Goal: Check status: Check status

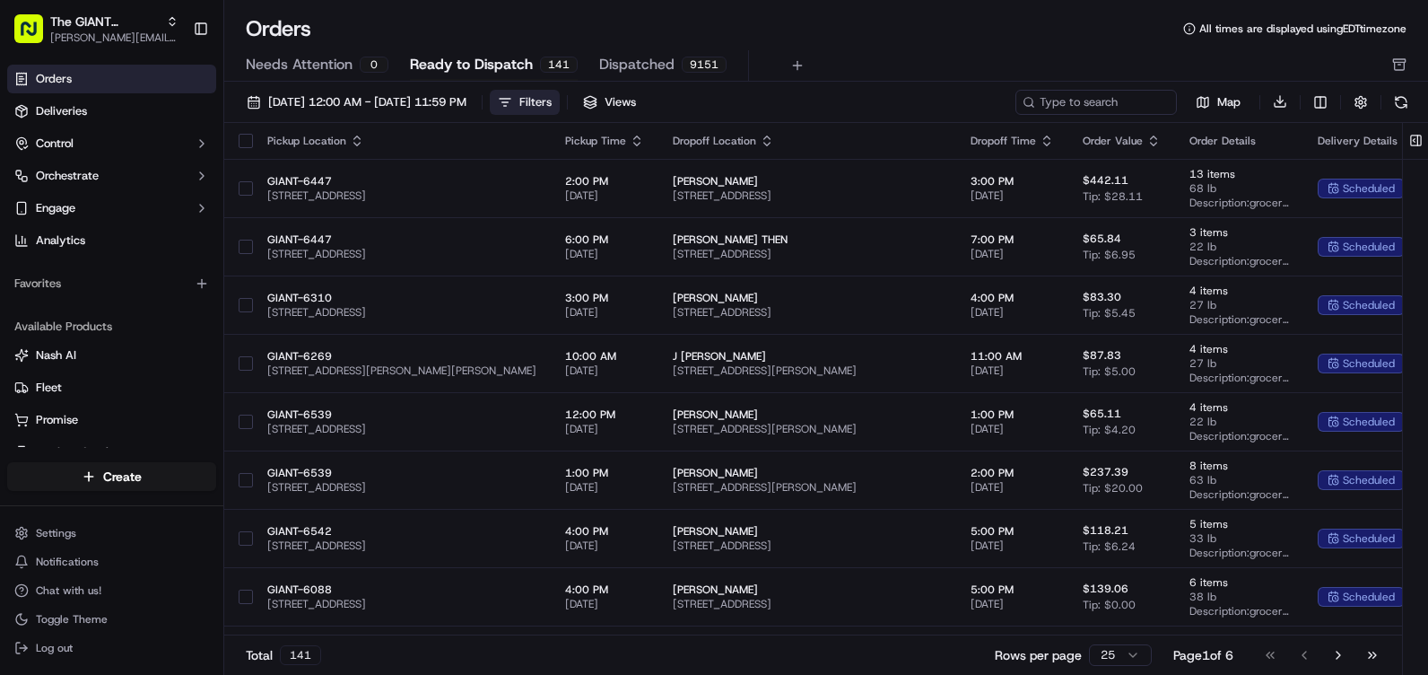
click at [560, 99] on button "Filters" at bounding box center [525, 102] width 70 height 25
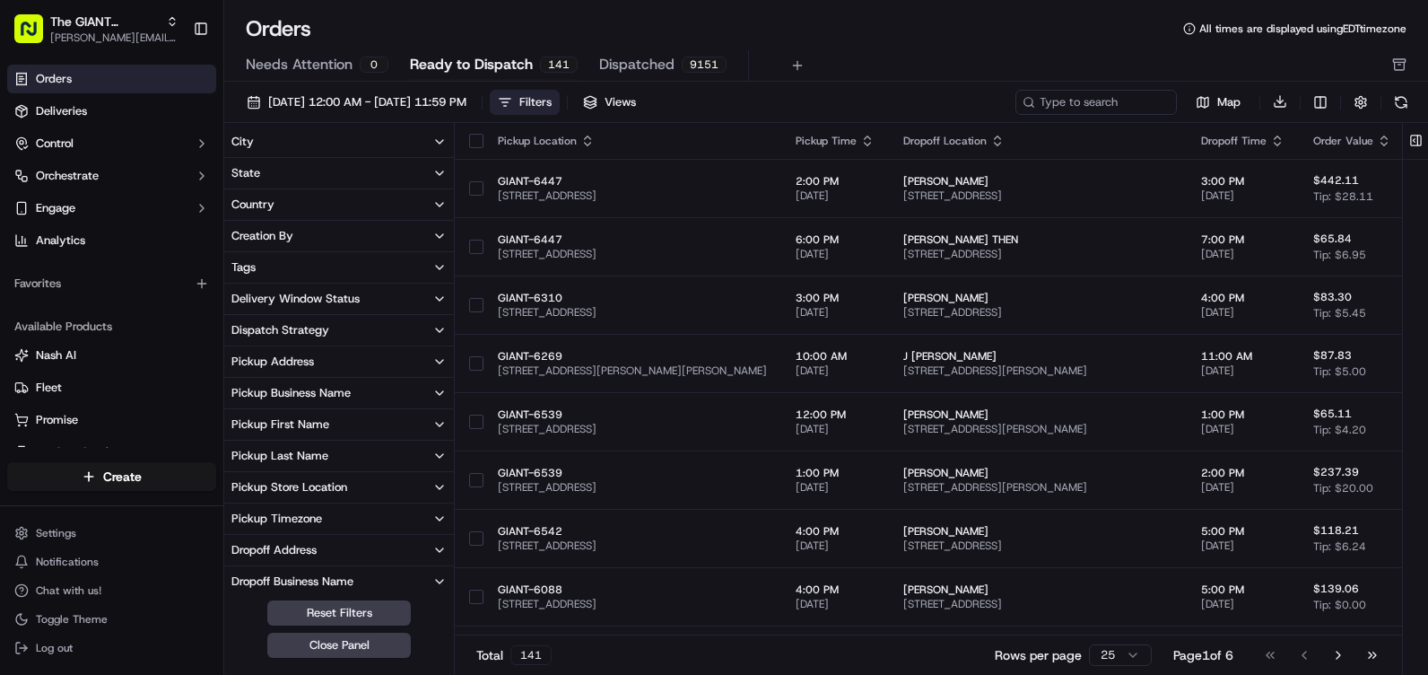
click at [398, 144] on button "City" at bounding box center [339, 141] width 230 height 30
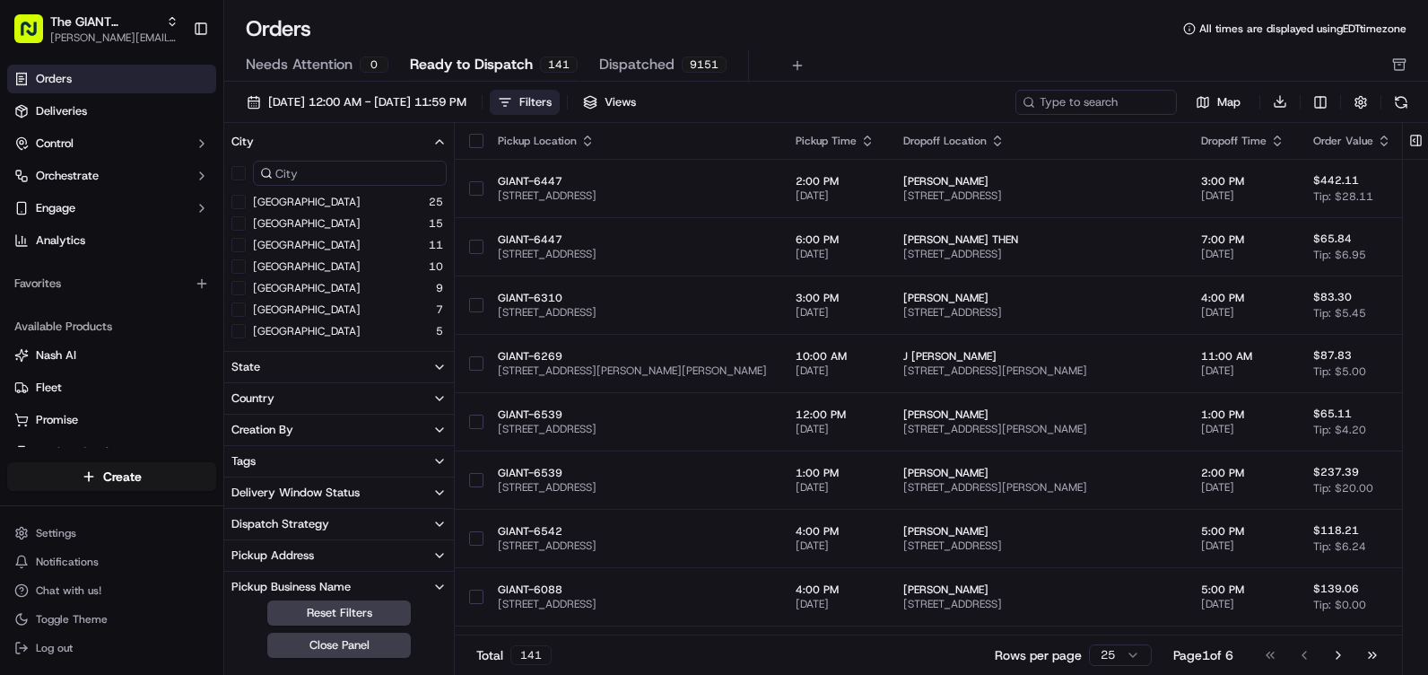
click at [305, 176] on input at bounding box center [350, 173] width 194 height 25
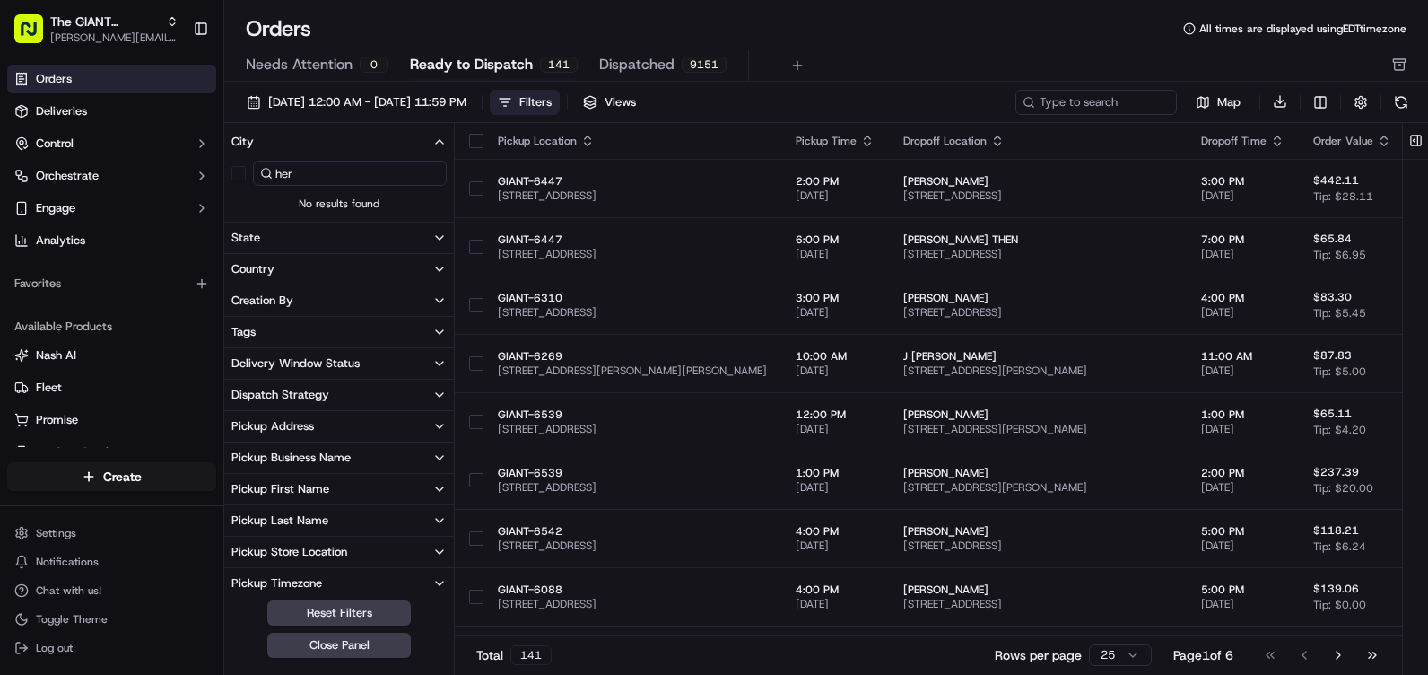
type input "her"
click at [278, 204] on span "No results found" at bounding box center [339, 203] width 230 height 14
drag, startPoint x: 311, startPoint y: 178, endPoint x: 187, endPoint y: 173, distance: 123.9
click at [187, 173] on div "The GIANT Company [PERSON_NAME][EMAIL_ADDRESS][PERSON_NAME][DOMAIN_NAME] Toggle…" at bounding box center [714, 337] width 1428 height 675
click at [283, 198] on div at bounding box center [339, 185] width 230 height 57
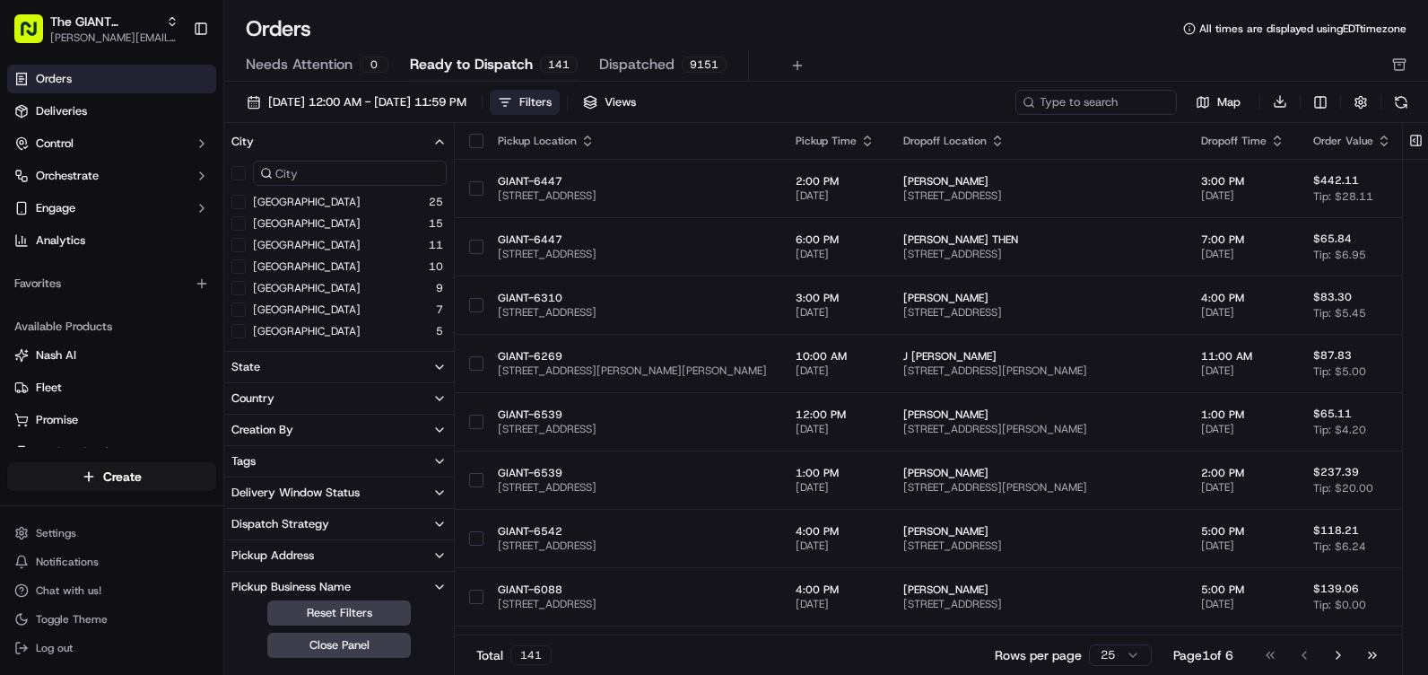
click at [402, 143] on button "City" at bounding box center [339, 141] width 230 height 30
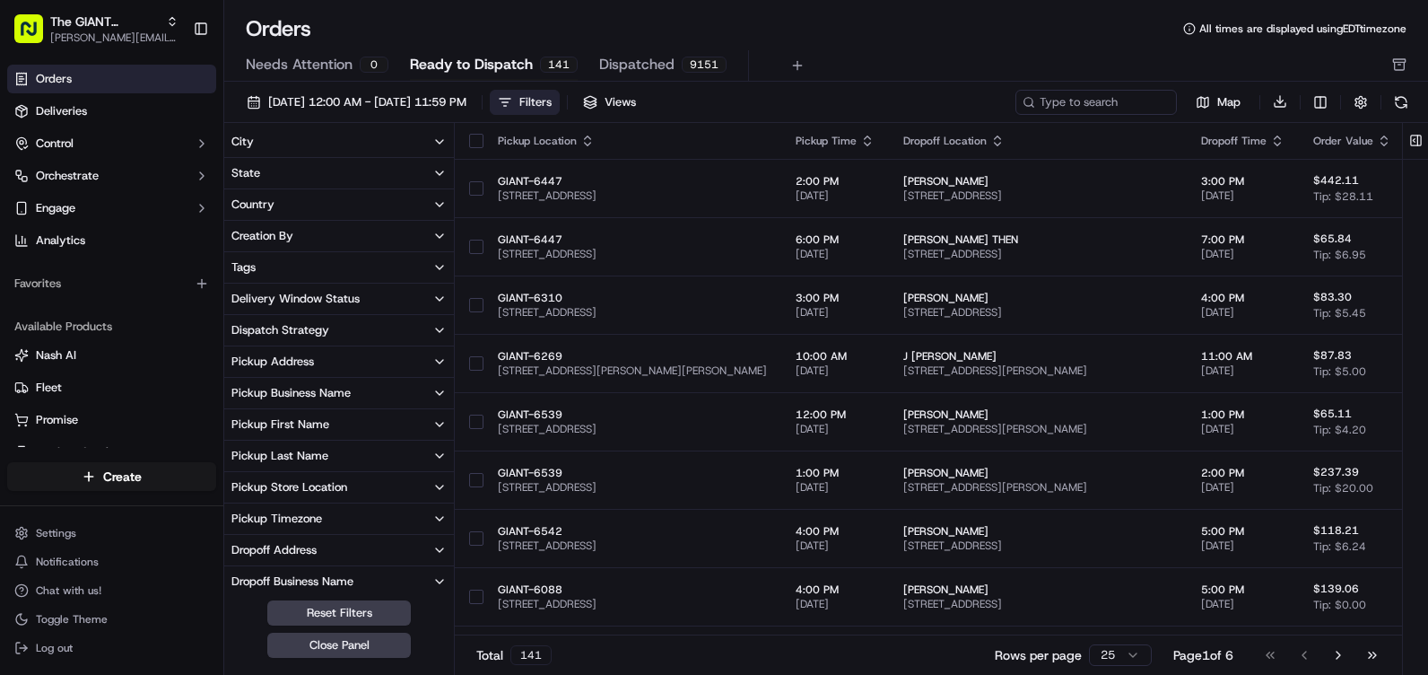
click at [293, 152] on button "City" at bounding box center [339, 141] width 230 height 30
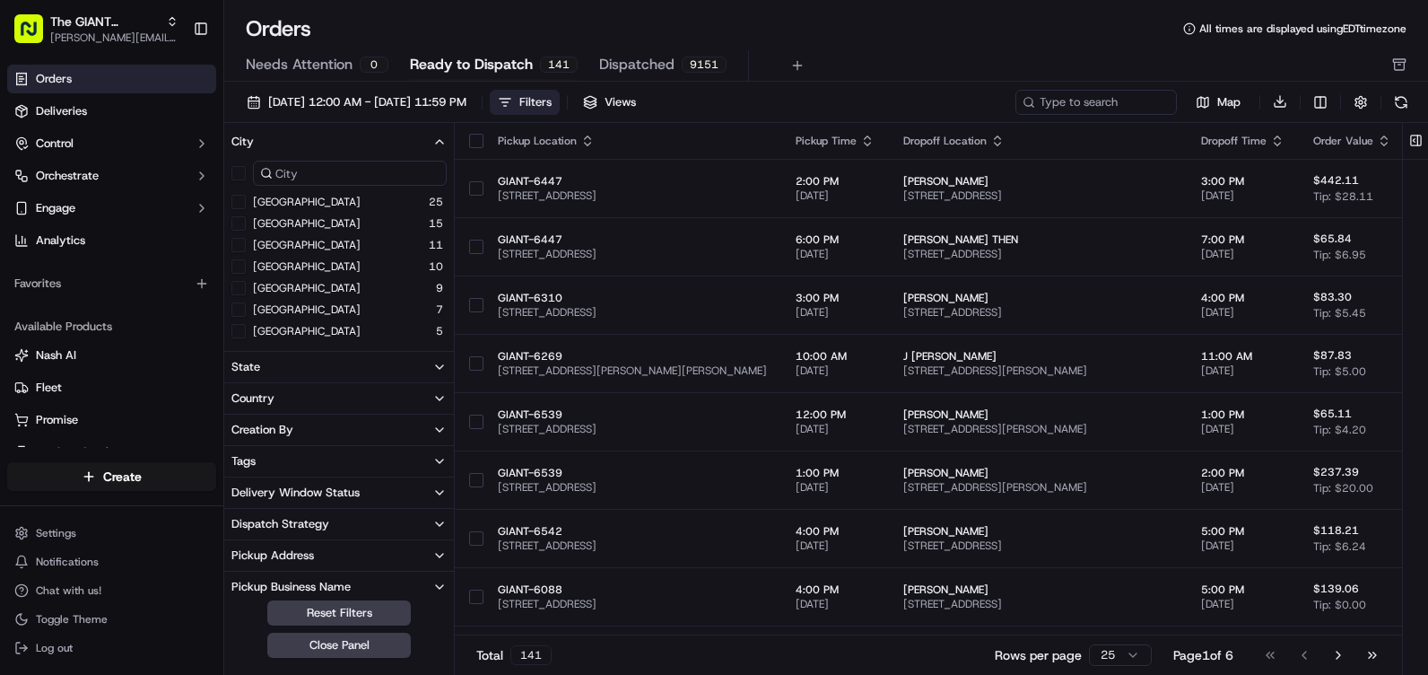
click at [300, 165] on input at bounding box center [350, 173] width 194 height 25
type input "hershey"
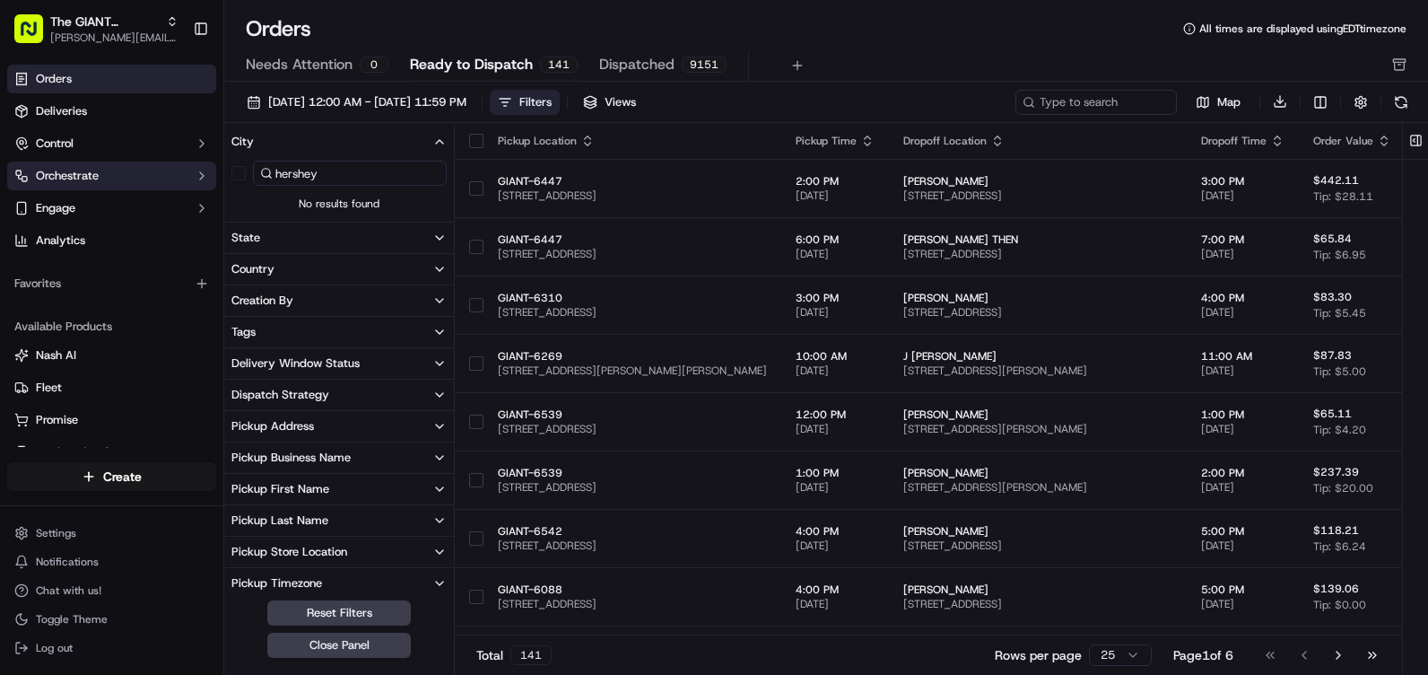
drag, startPoint x: 356, startPoint y: 170, endPoint x: 77, endPoint y: 176, distance: 279.0
click at [77, 176] on div "The GIANT Company [PERSON_NAME][EMAIL_ADDRESS][PERSON_NAME][DOMAIN_NAME] Toggle…" at bounding box center [714, 337] width 1428 height 675
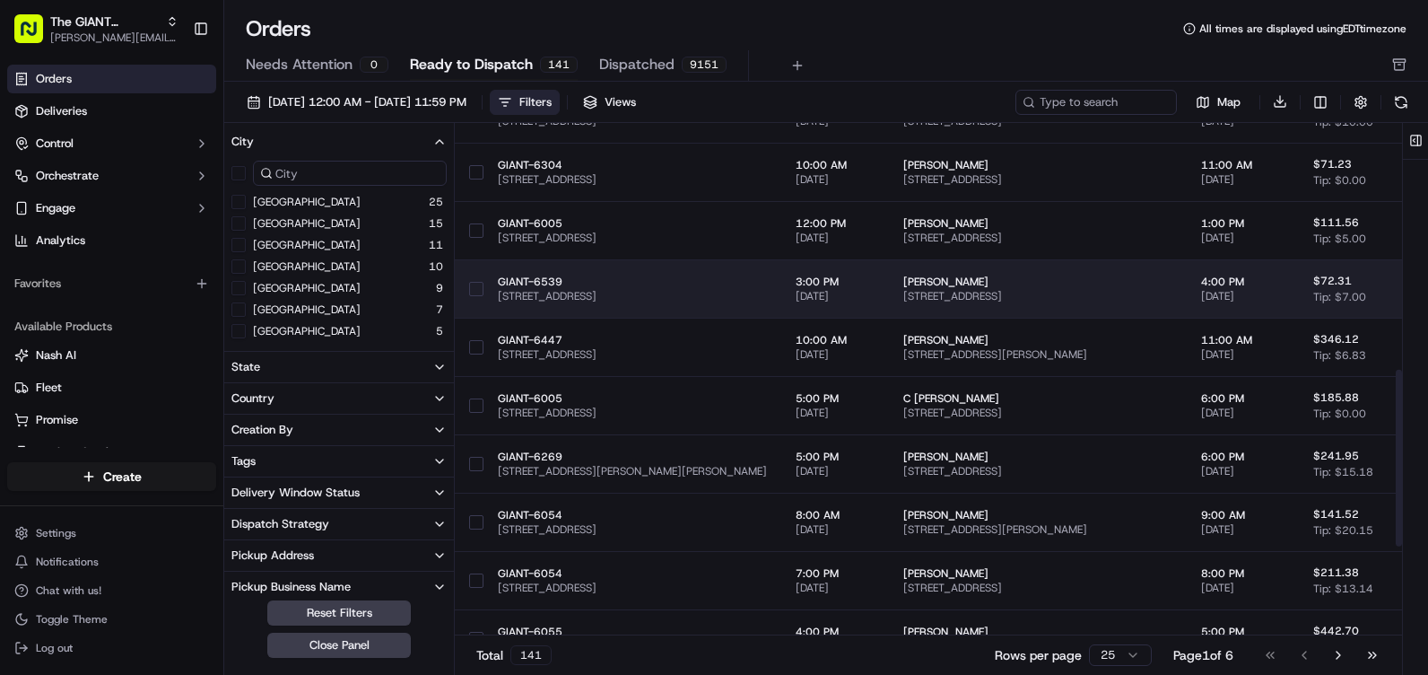
scroll to position [718, 0]
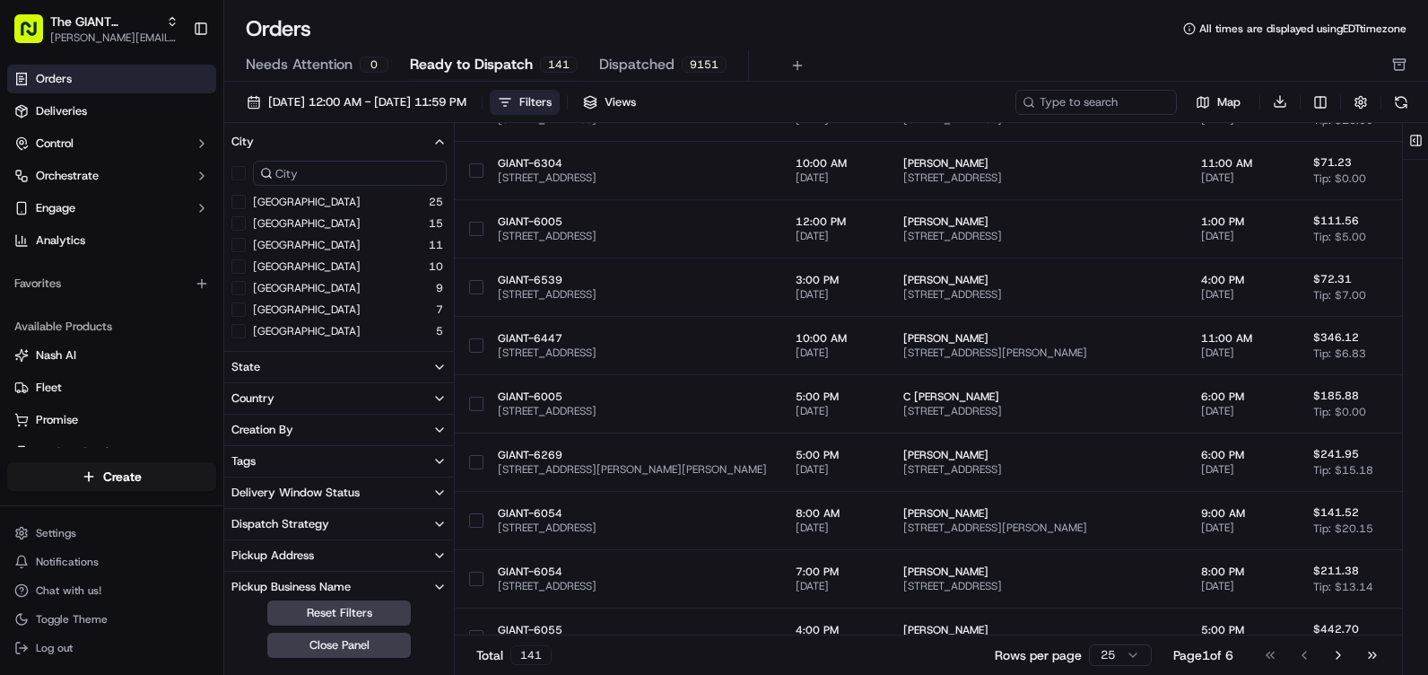
click at [355, 145] on button "City" at bounding box center [339, 141] width 230 height 30
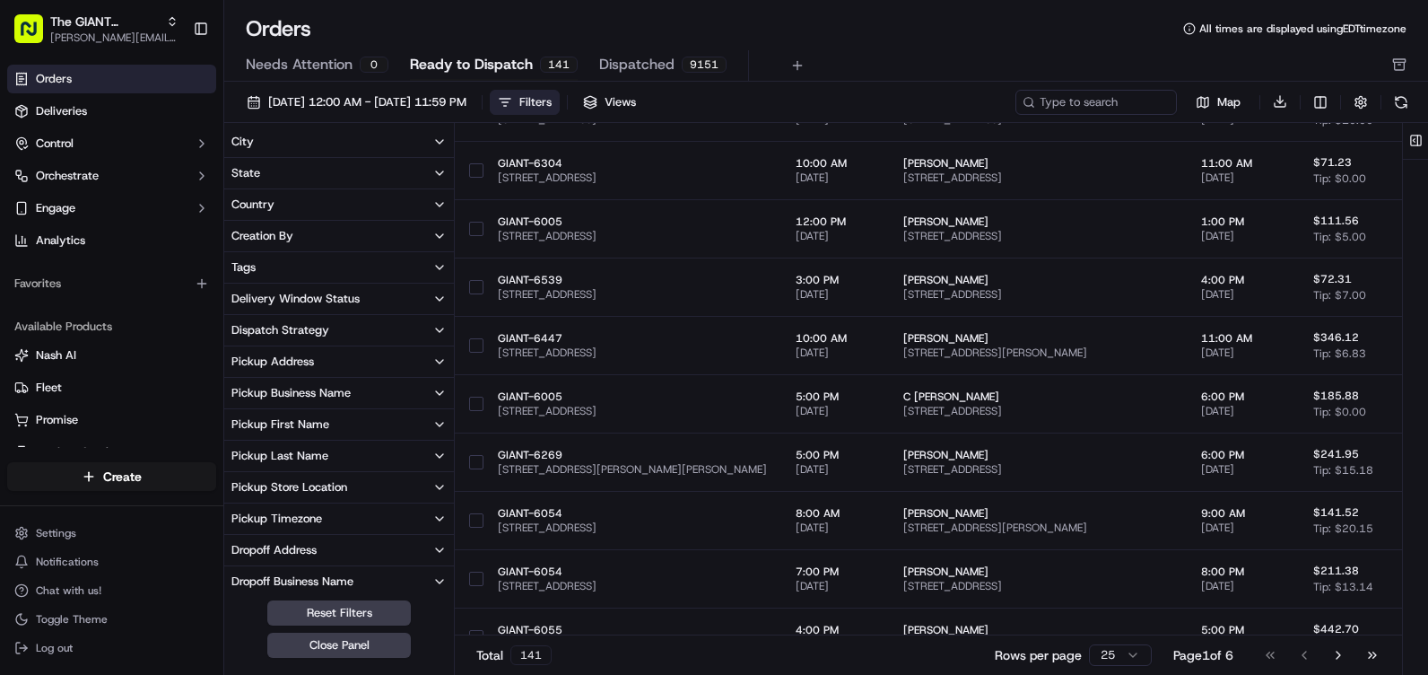
click at [552, 100] on div "Filters" at bounding box center [535, 102] width 32 height 16
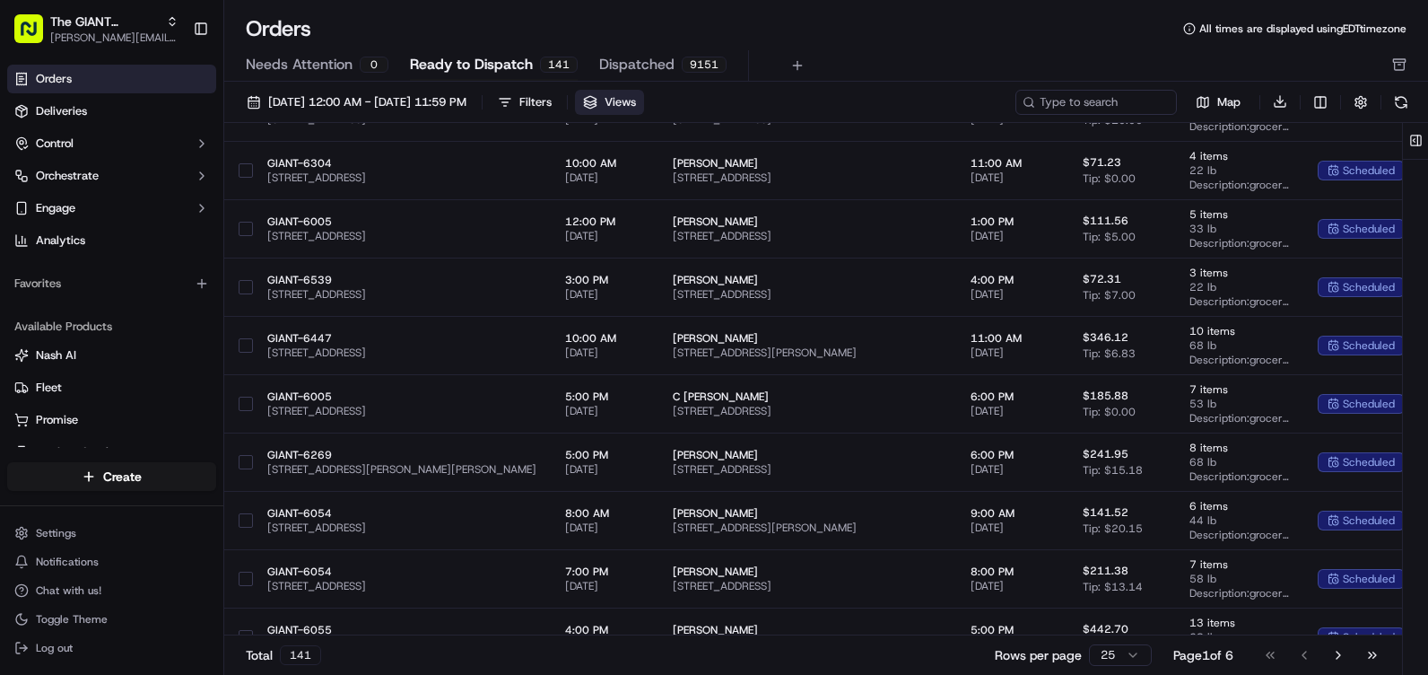
click at [644, 99] on button "Views" at bounding box center [609, 102] width 69 height 25
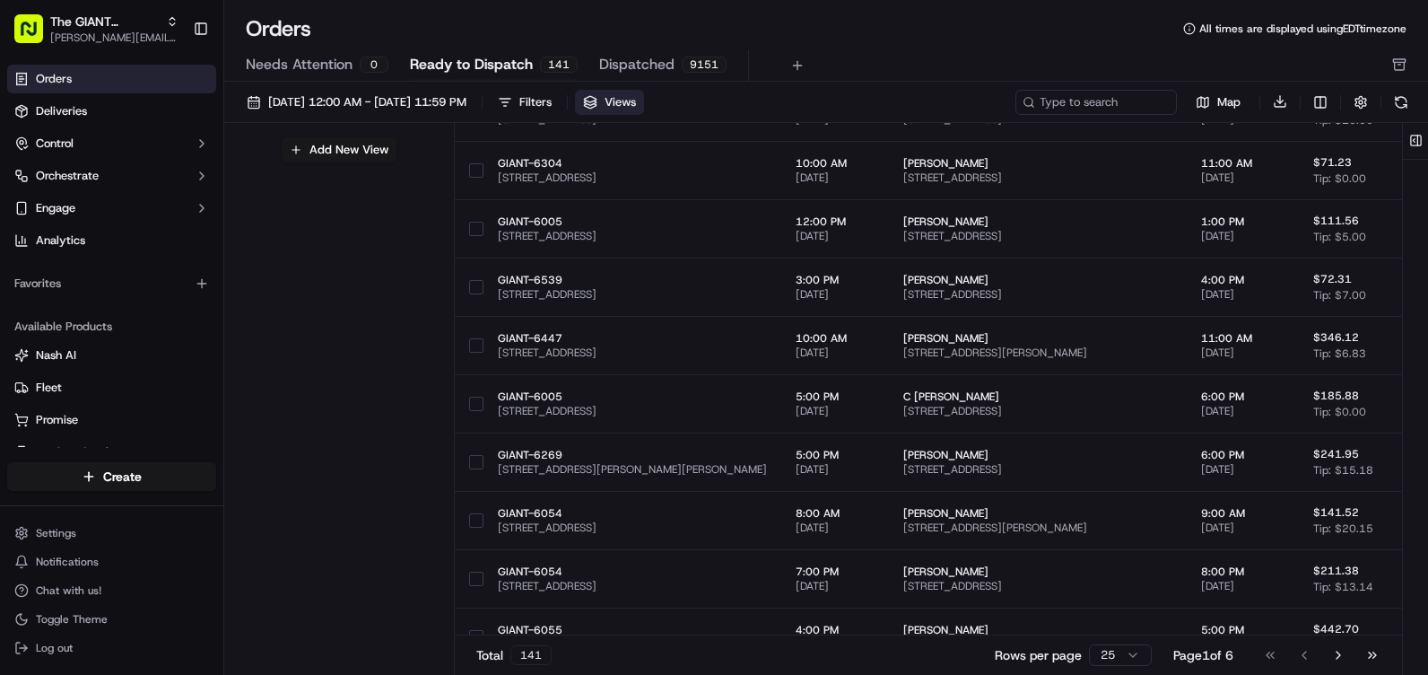
click at [644, 99] on button "Views" at bounding box center [609, 102] width 69 height 25
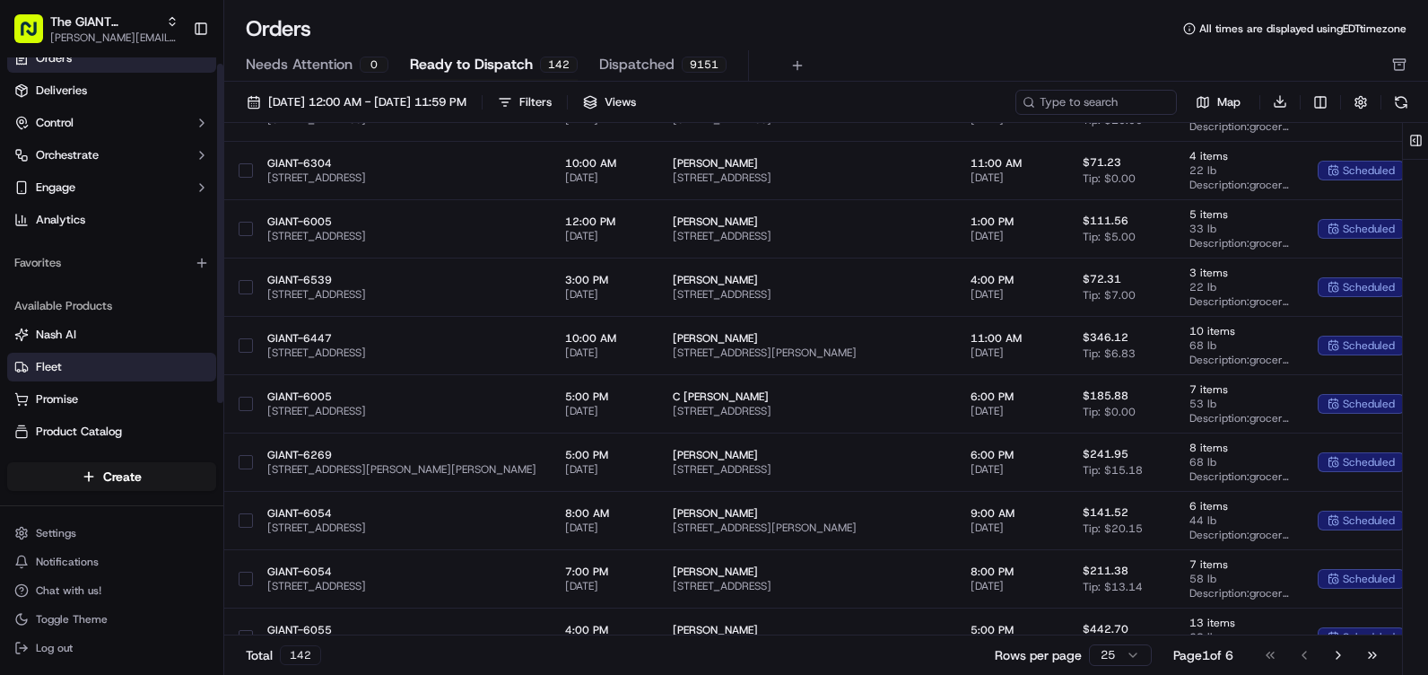
scroll to position [0, 0]
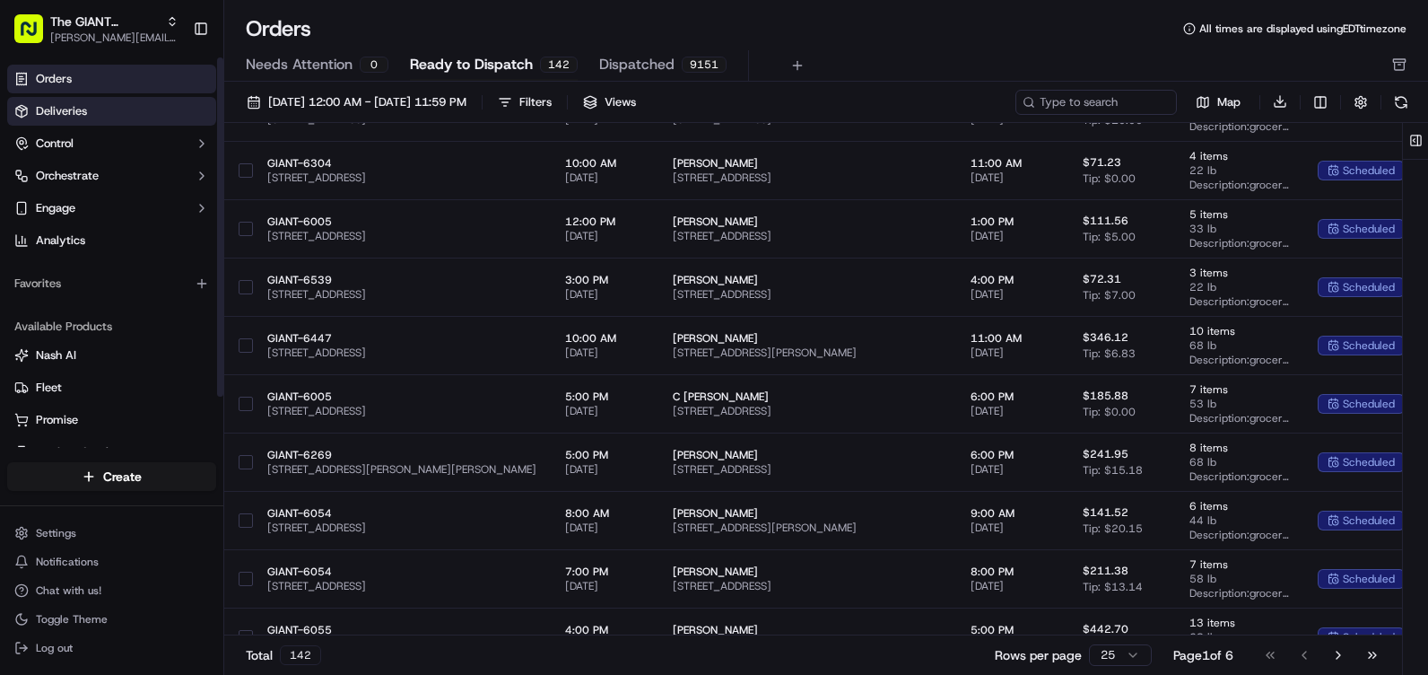
click at [116, 117] on link "Deliveries" at bounding box center [111, 111] width 209 height 29
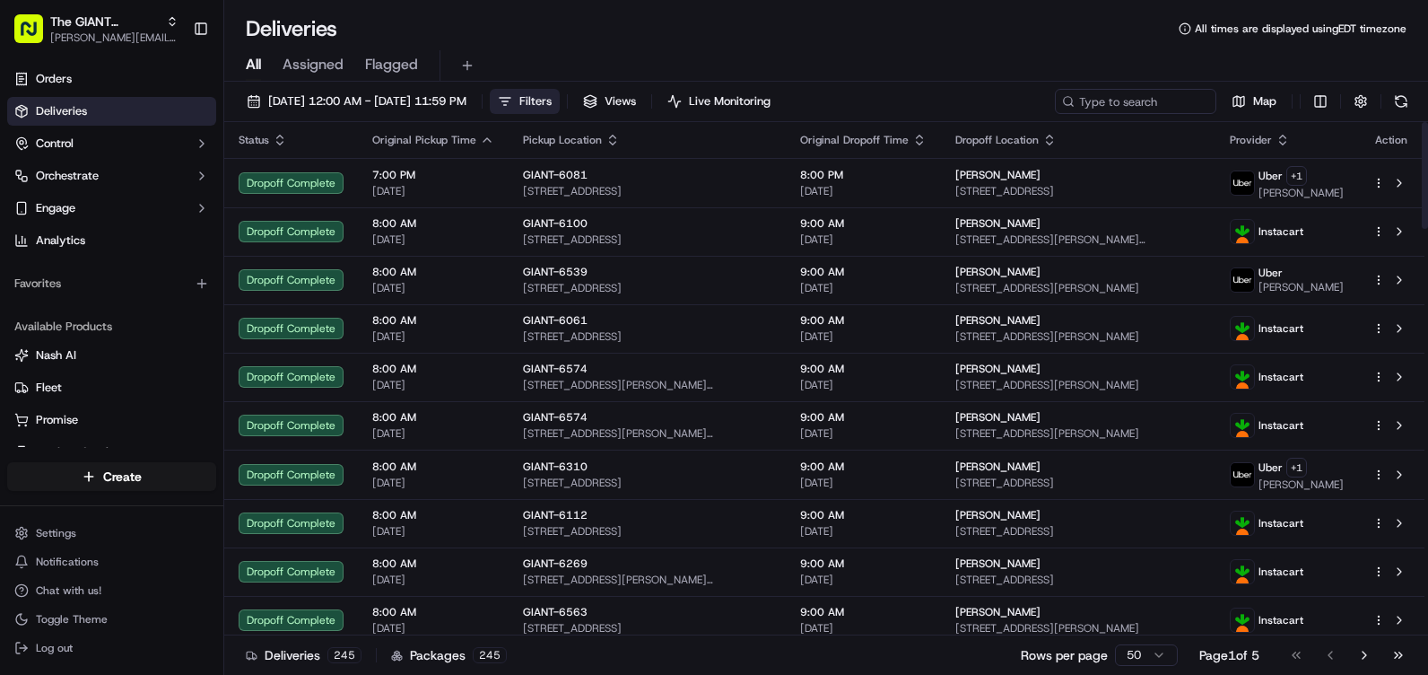
click at [560, 90] on button "Filters" at bounding box center [525, 101] width 70 height 25
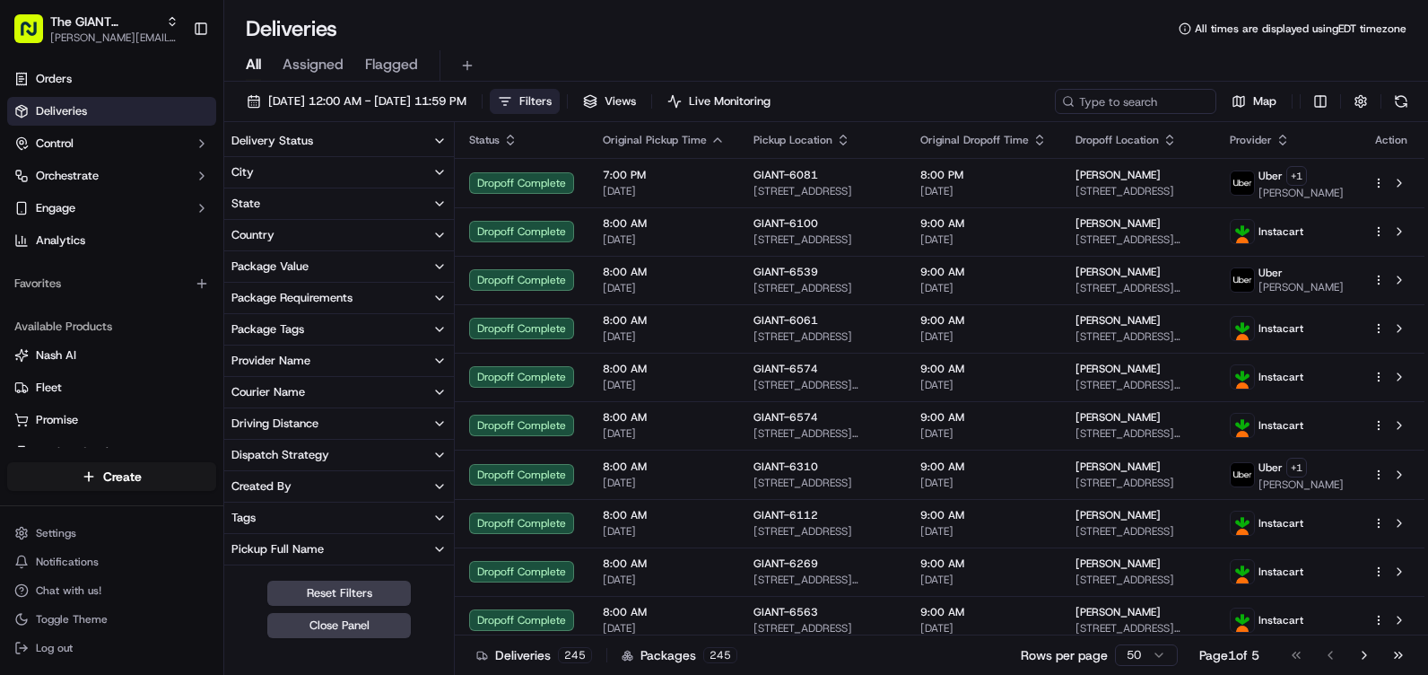
click at [337, 170] on button "City" at bounding box center [339, 172] width 230 height 30
click at [344, 196] on input at bounding box center [350, 205] width 194 height 29
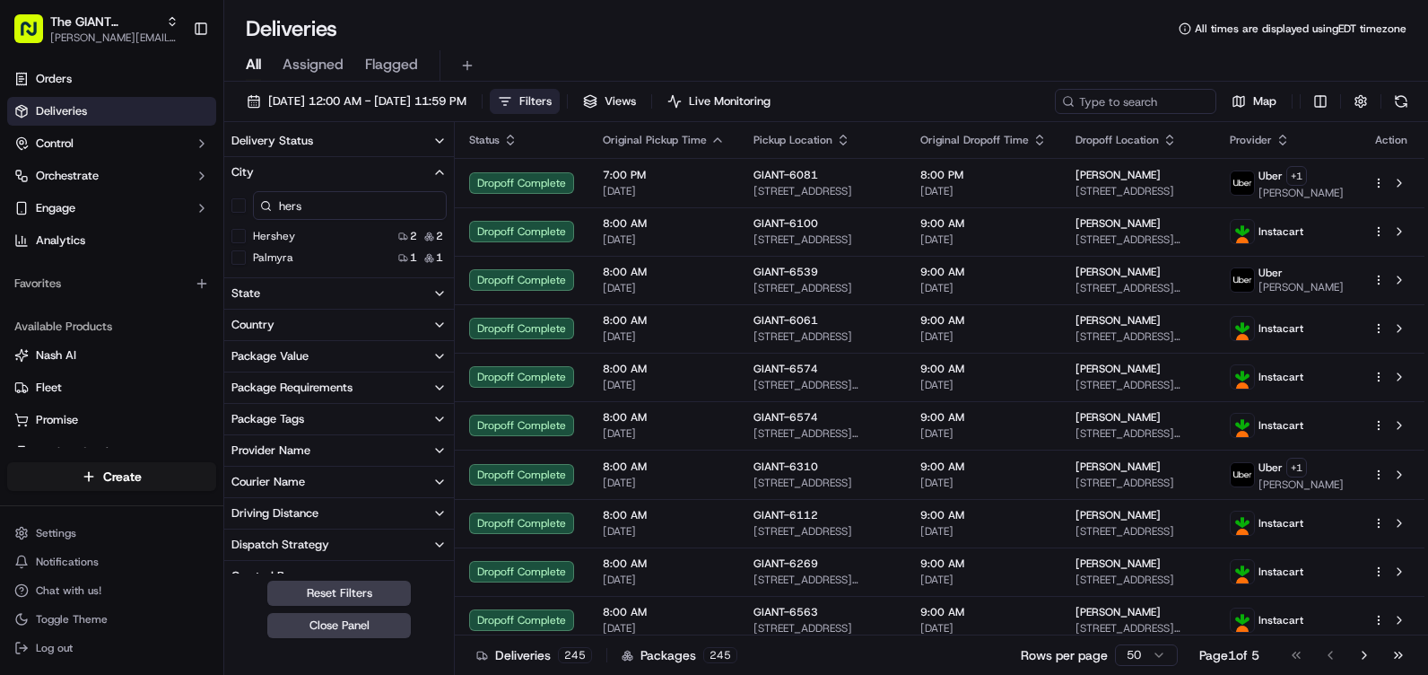
type input "hers"
click at [336, 233] on div "Hershey 2 2" at bounding box center [339, 236] width 230 height 18
click at [241, 231] on button "Hershey" at bounding box center [238, 236] width 14 height 14
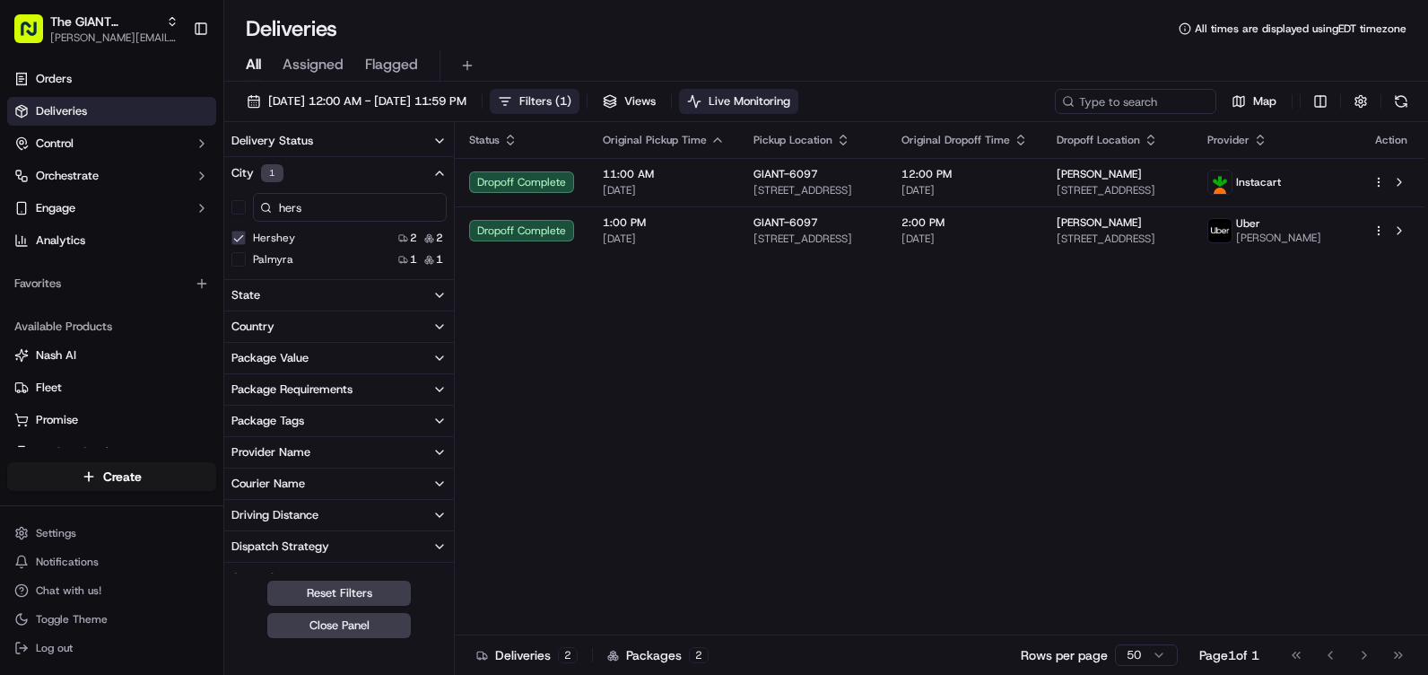
click at [790, 107] on span "Live Monitoring" at bounding box center [750, 101] width 82 height 16
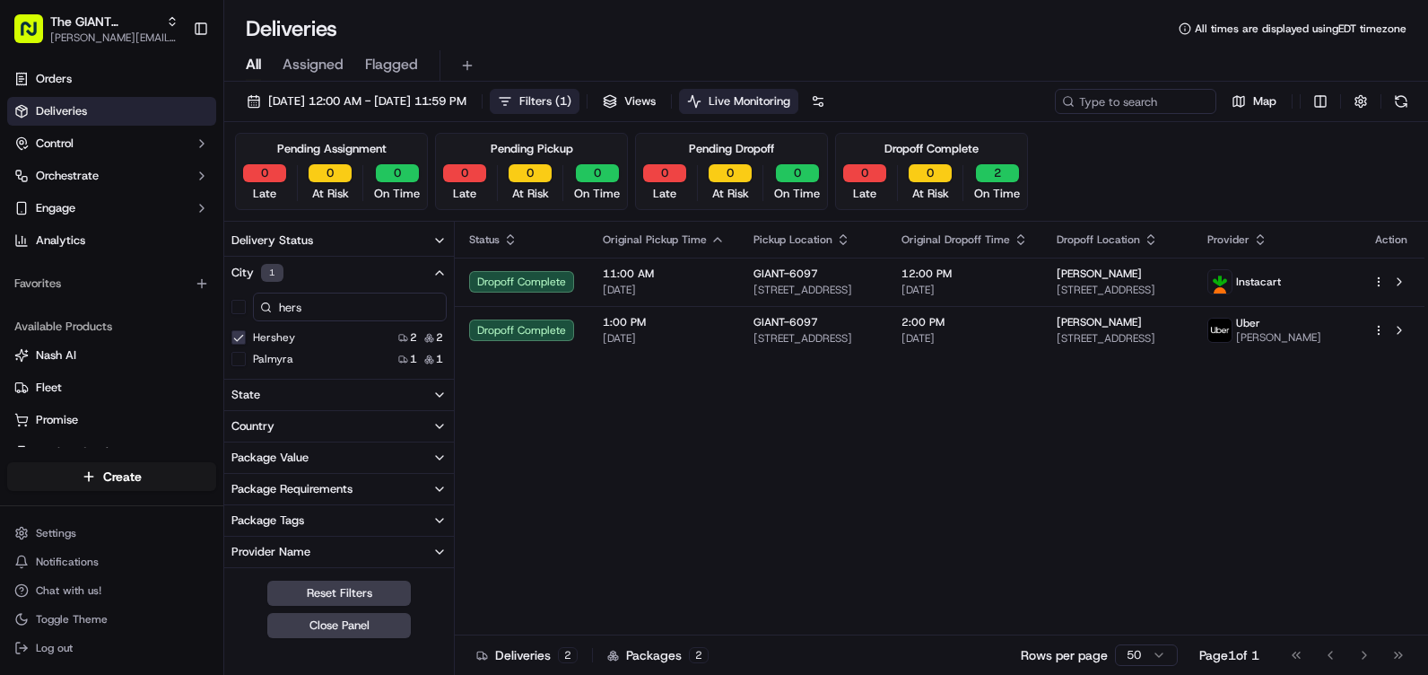
click at [790, 105] on span "Live Monitoring" at bounding box center [750, 101] width 82 height 16
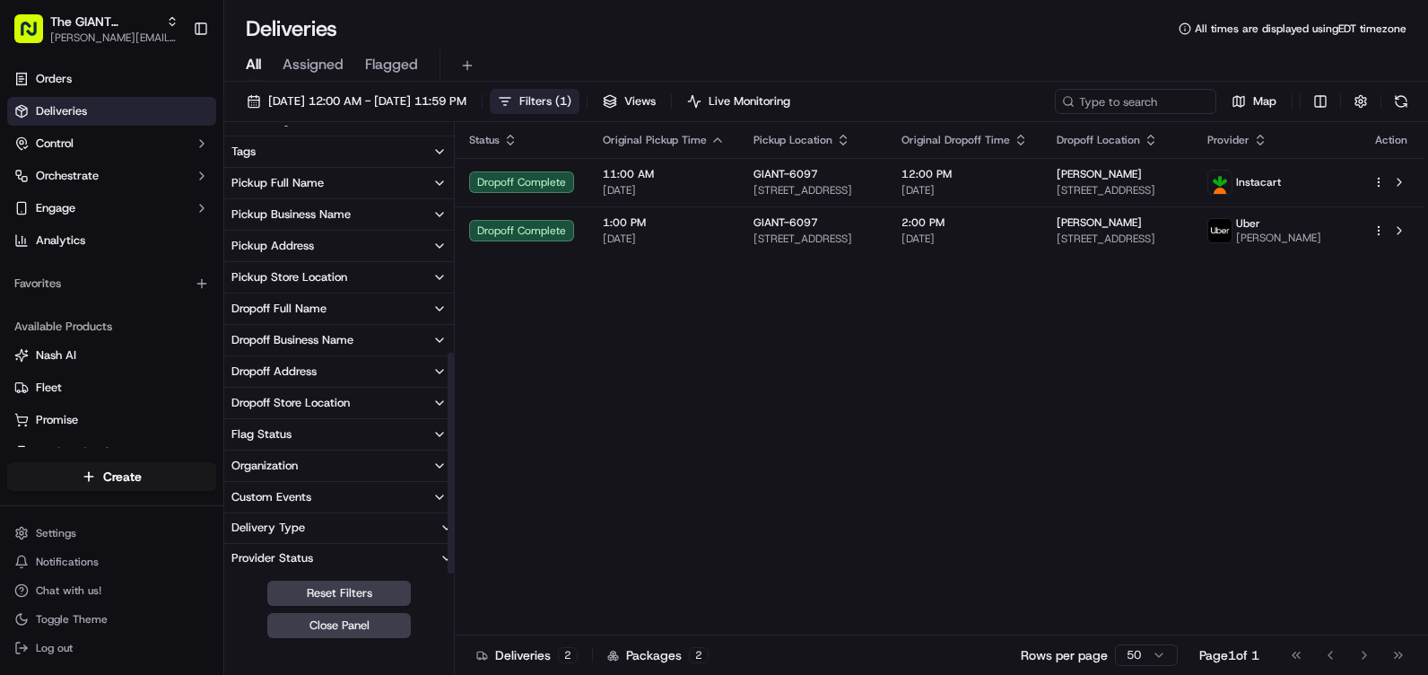
scroll to position [458, 0]
click at [333, 624] on button "Close Panel" at bounding box center [339, 625] width 144 height 25
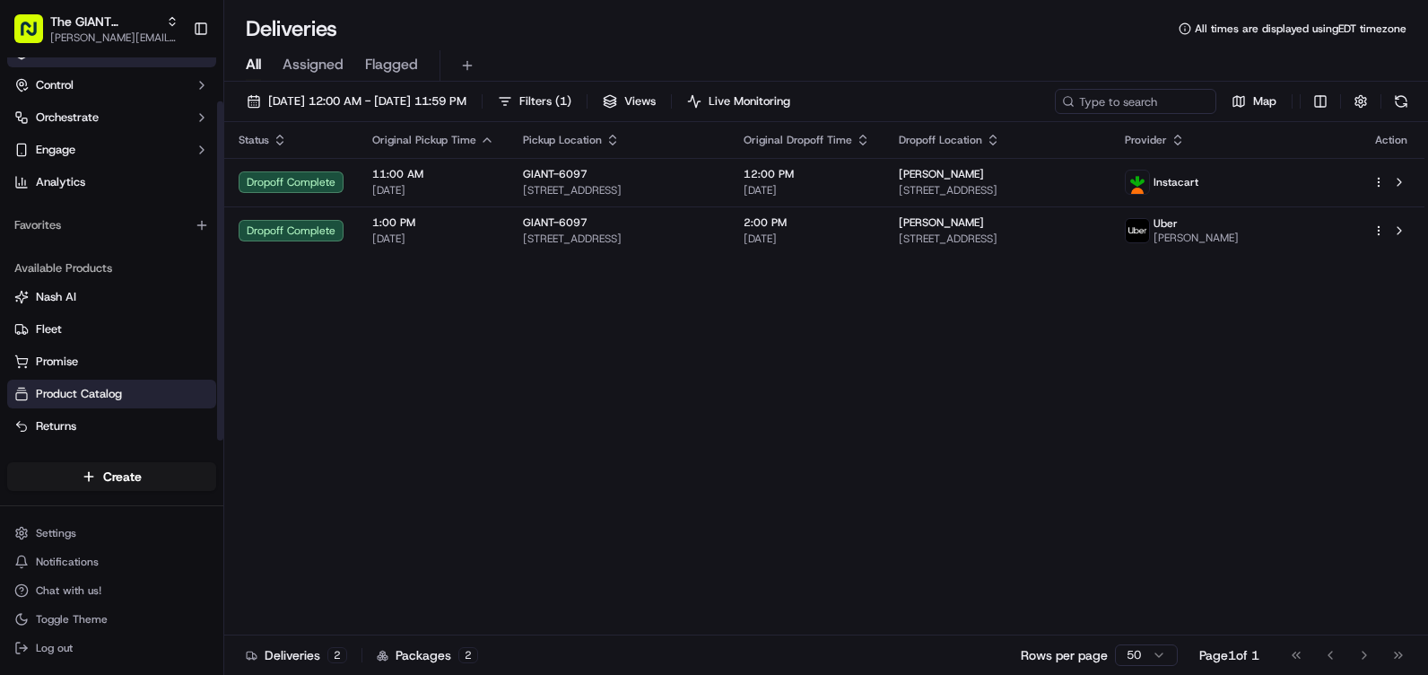
scroll to position [0, 0]
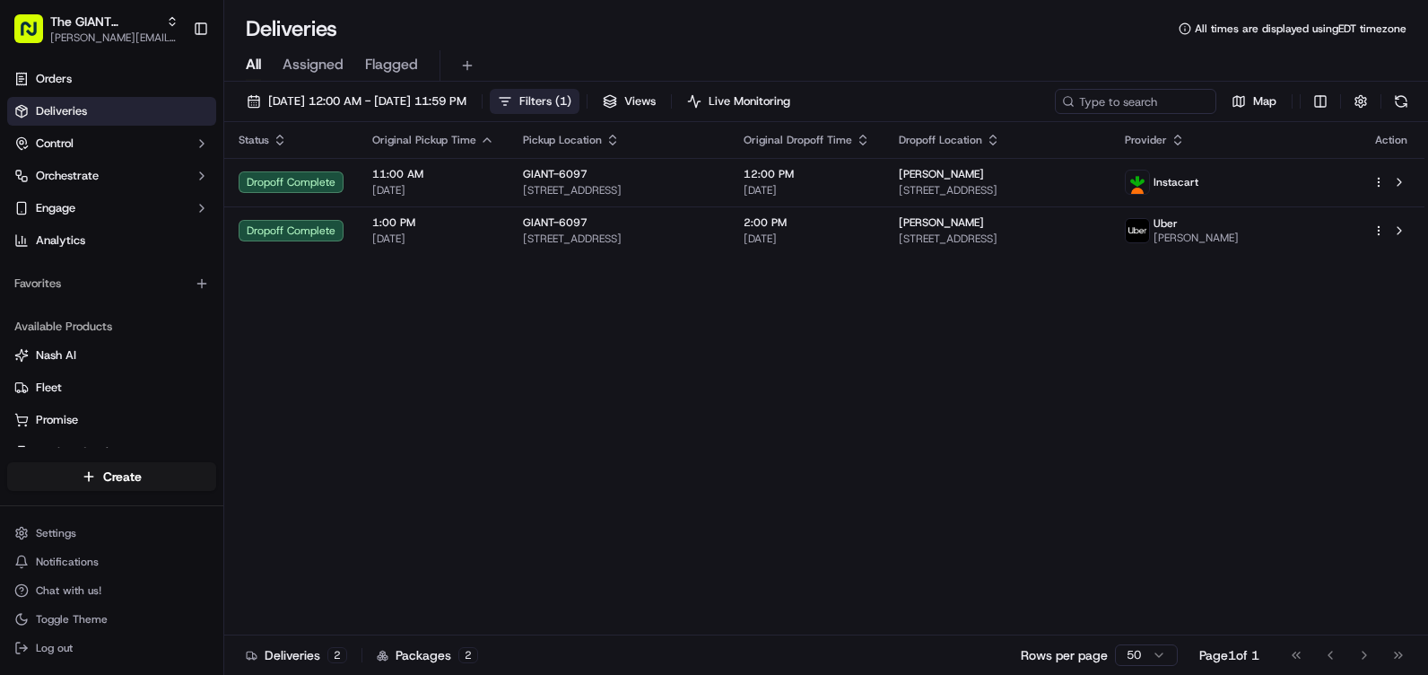
click at [571, 100] on span "Filters ( 1 )" at bounding box center [545, 101] width 52 height 16
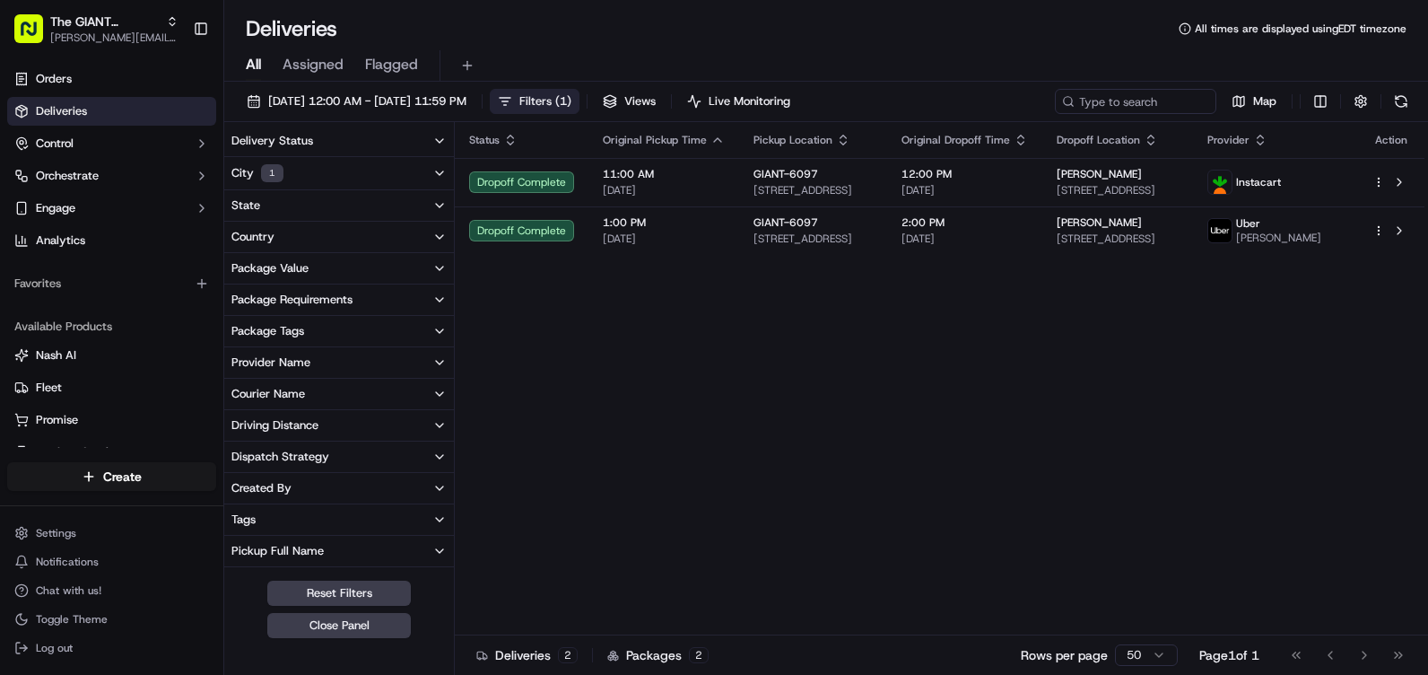
click at [579, 102] on button "Filters ( 1 )" at bounding box center [535, 101] width 90 height 25
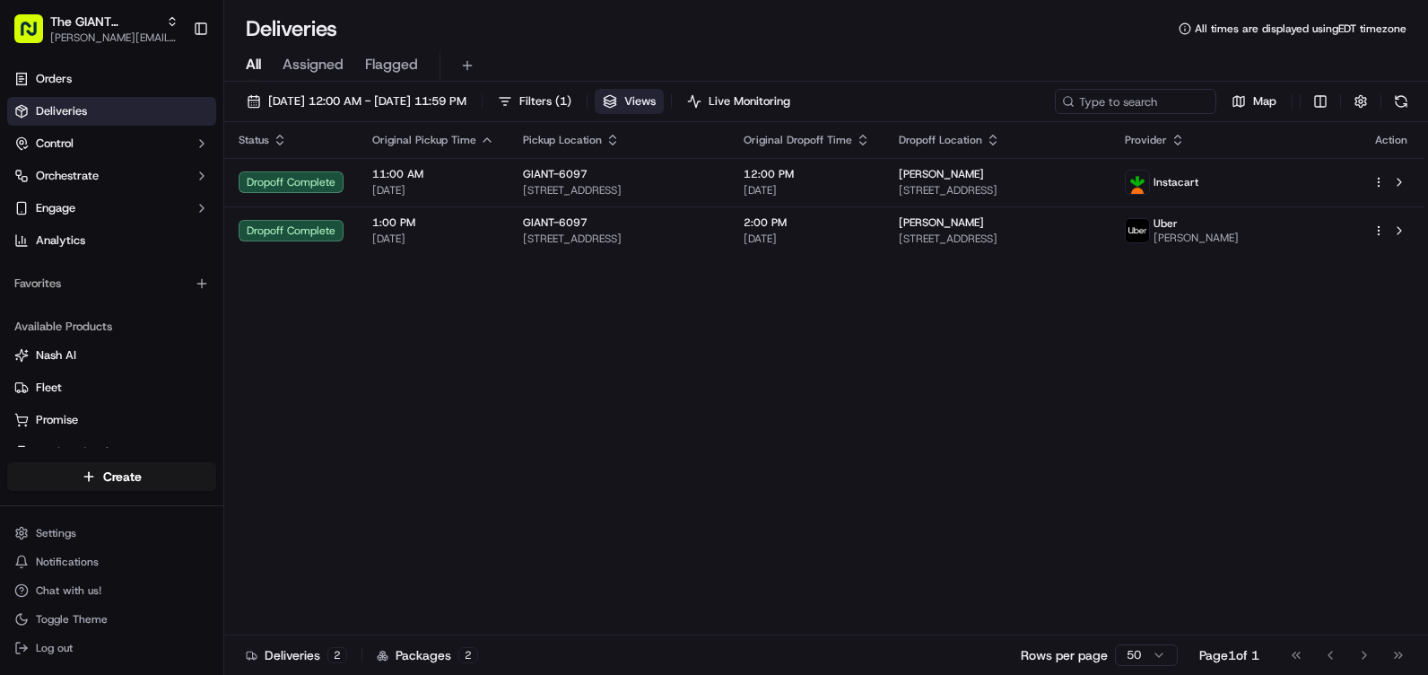
click at [664, 98] on button "Views" at bounding box center [629, 101] width 69 height 25
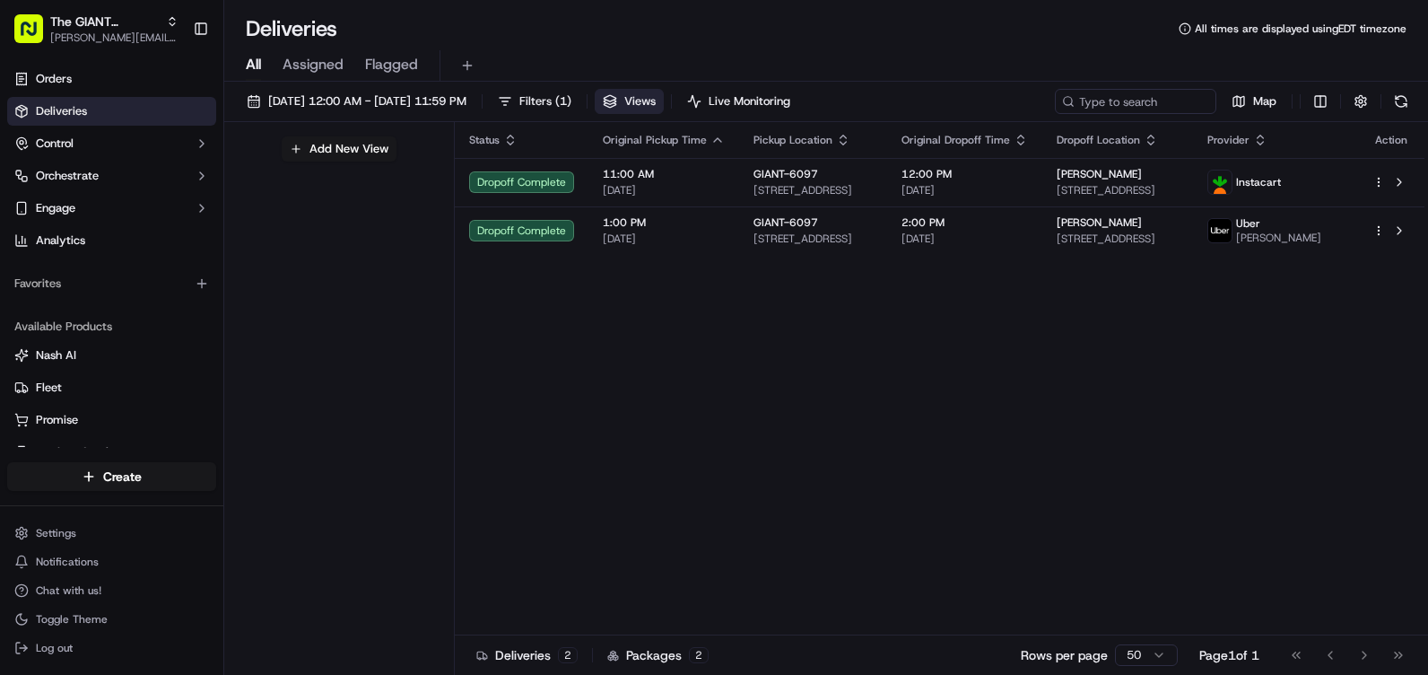
click at [664, 98] on button "Views" at bounding box center [629, 101] width 69 height 25
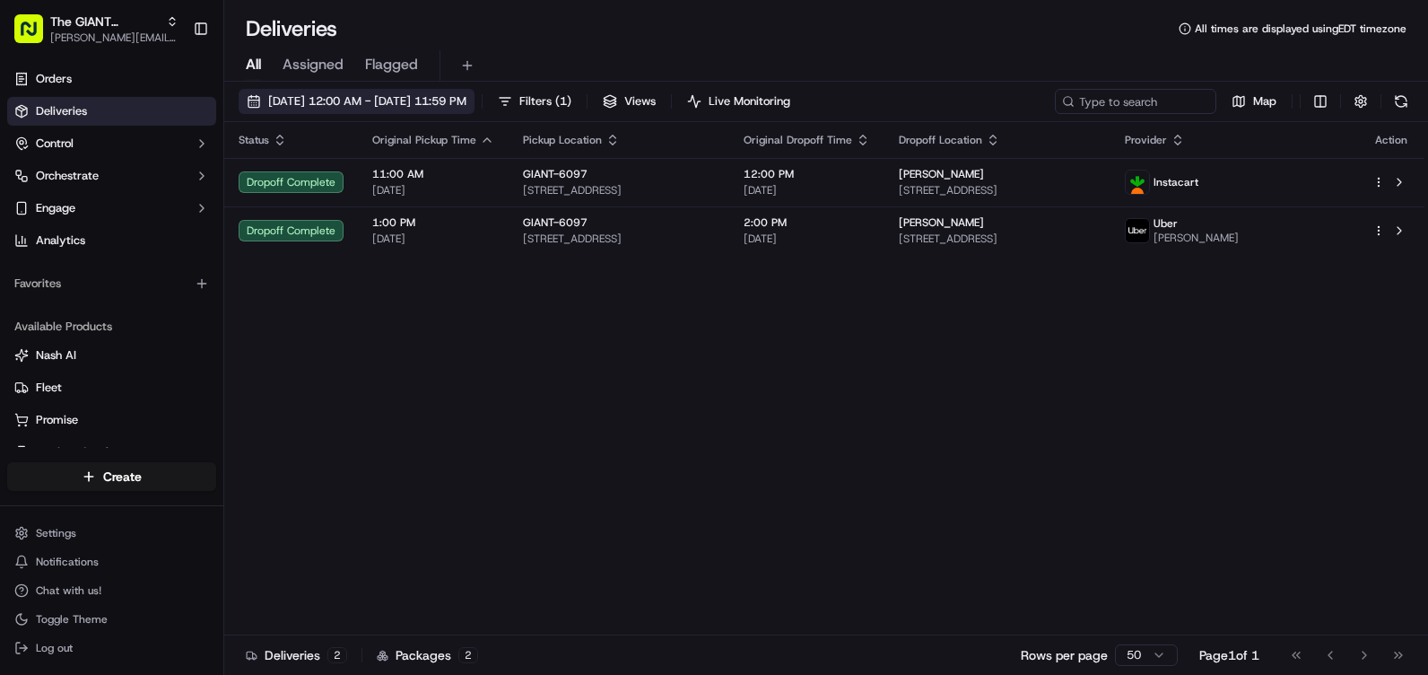
click at [382, 98] on span "[DATE] 12:00 AM - [DATE] 11:59 PM" at bounding box center [367, 101] width 198 height 16
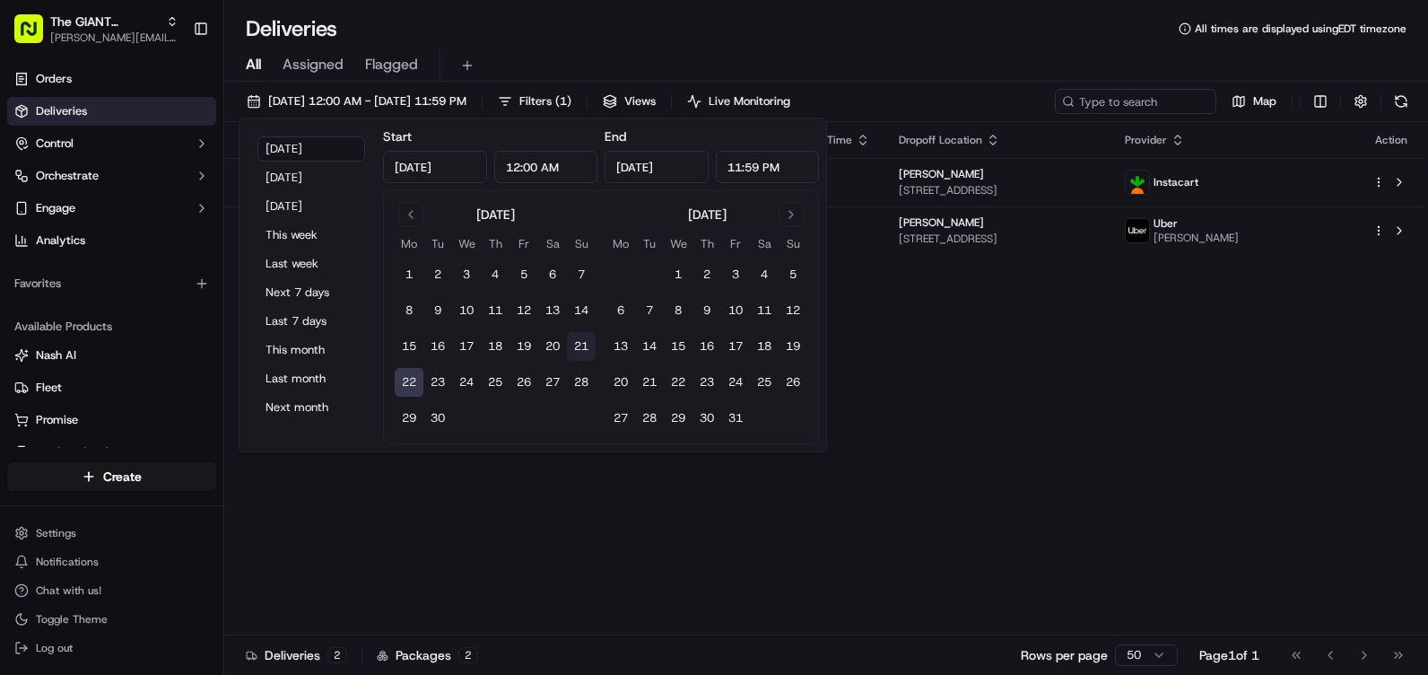
click at [588, 345] on button "21" at bounding box center [581, 346] width 29 height 29
type input "[DATE]"
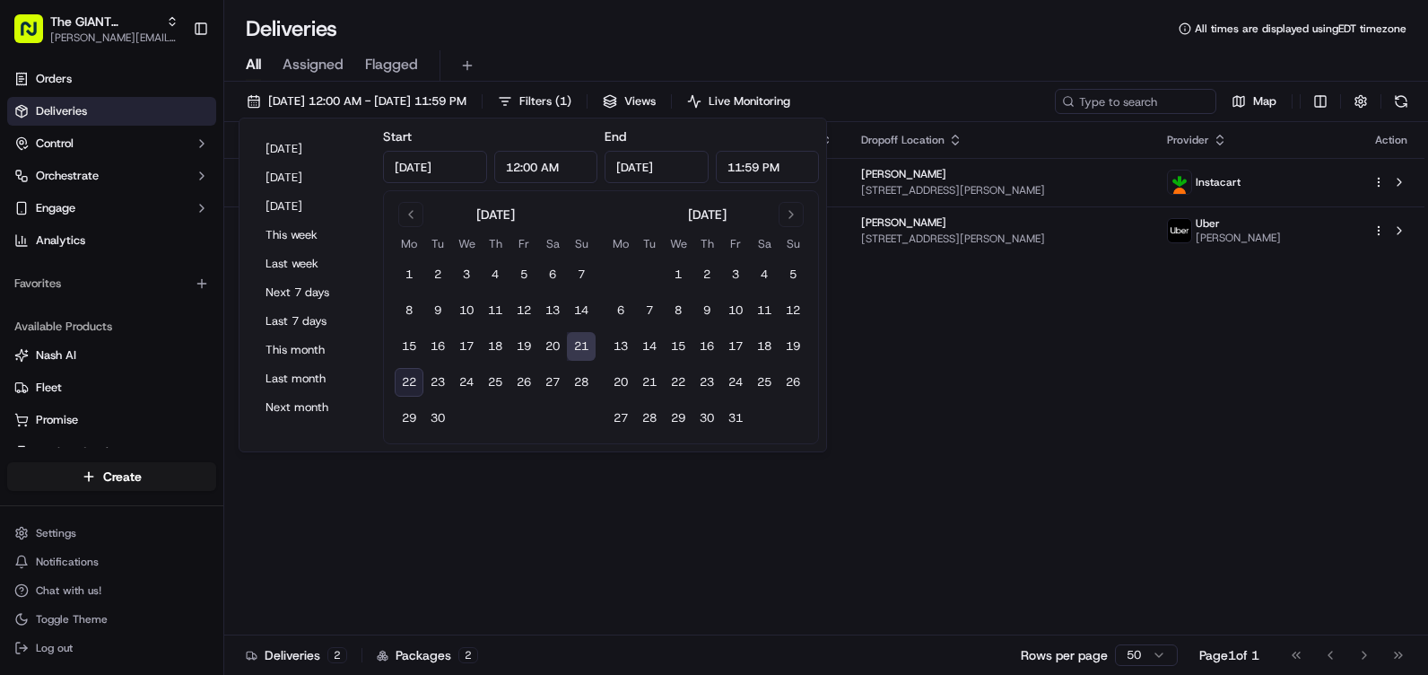
click at [930, 91] on div "[DATE] 12:00 AM - [DATE] 11:59 PM Filters ( 1 ) Views Live Monitoring Map" at bounding box center [826, 105] width 1204 height 33
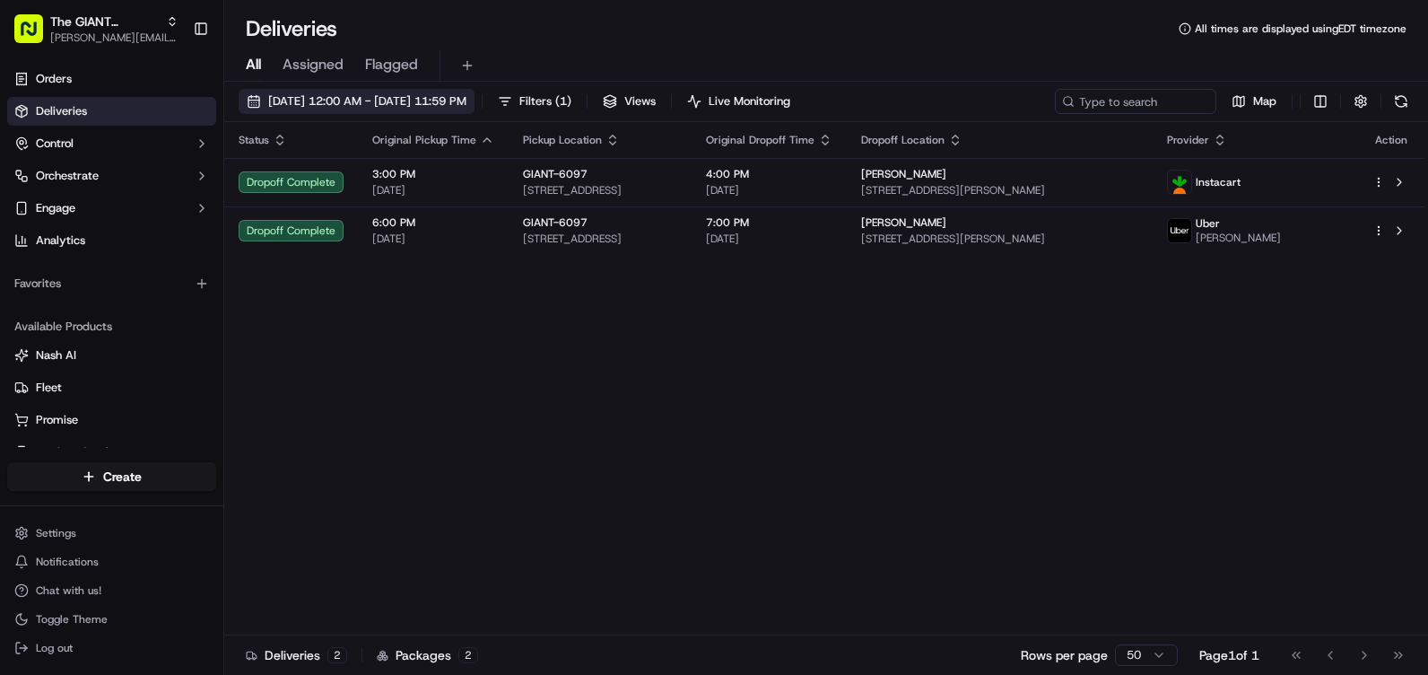
click at [398, 98] on span "[DATE] 12:00 AM - [DATE] 11:59 PM" at bounding box center [367, 101] width 198 height 16
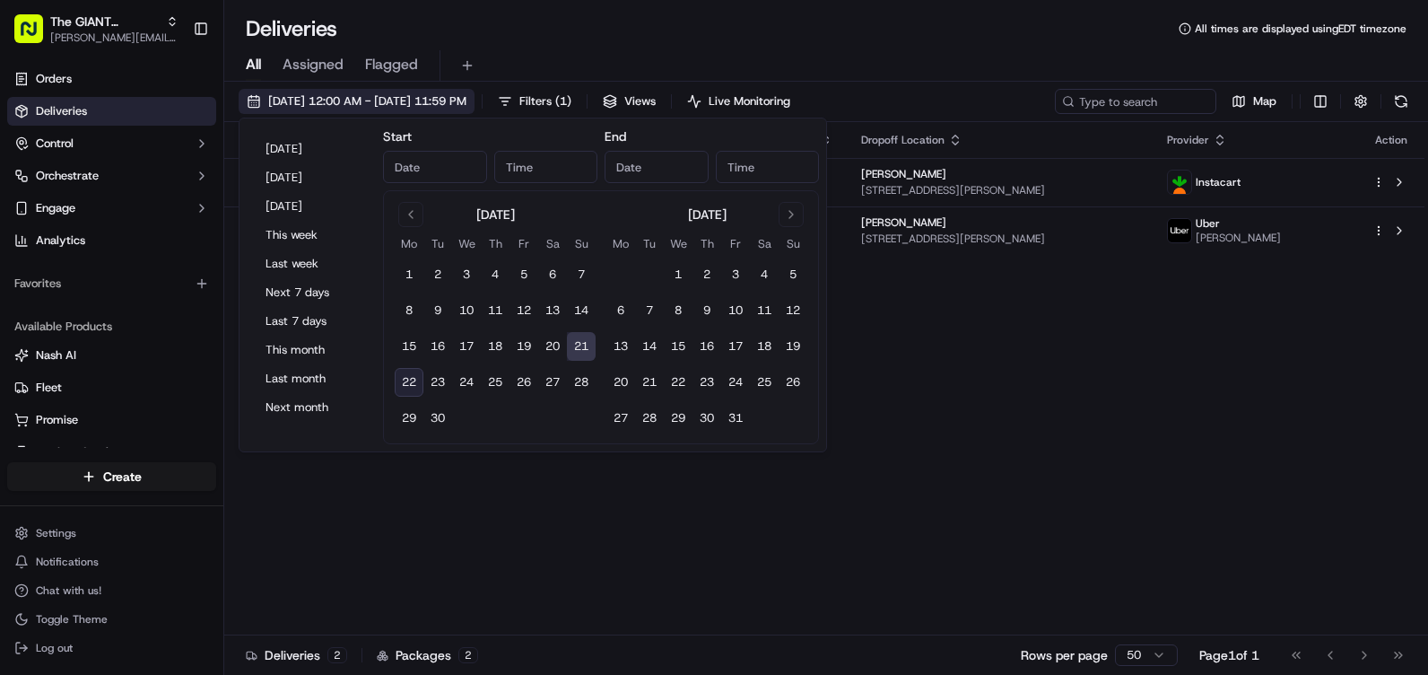
type input "[DATE]"
type input "12:00 AM"
type input "[DATE]"
type input "11:59 PM"
click at [527, 344] on button "19" at bounding box center [523, 346] width 29 height 29
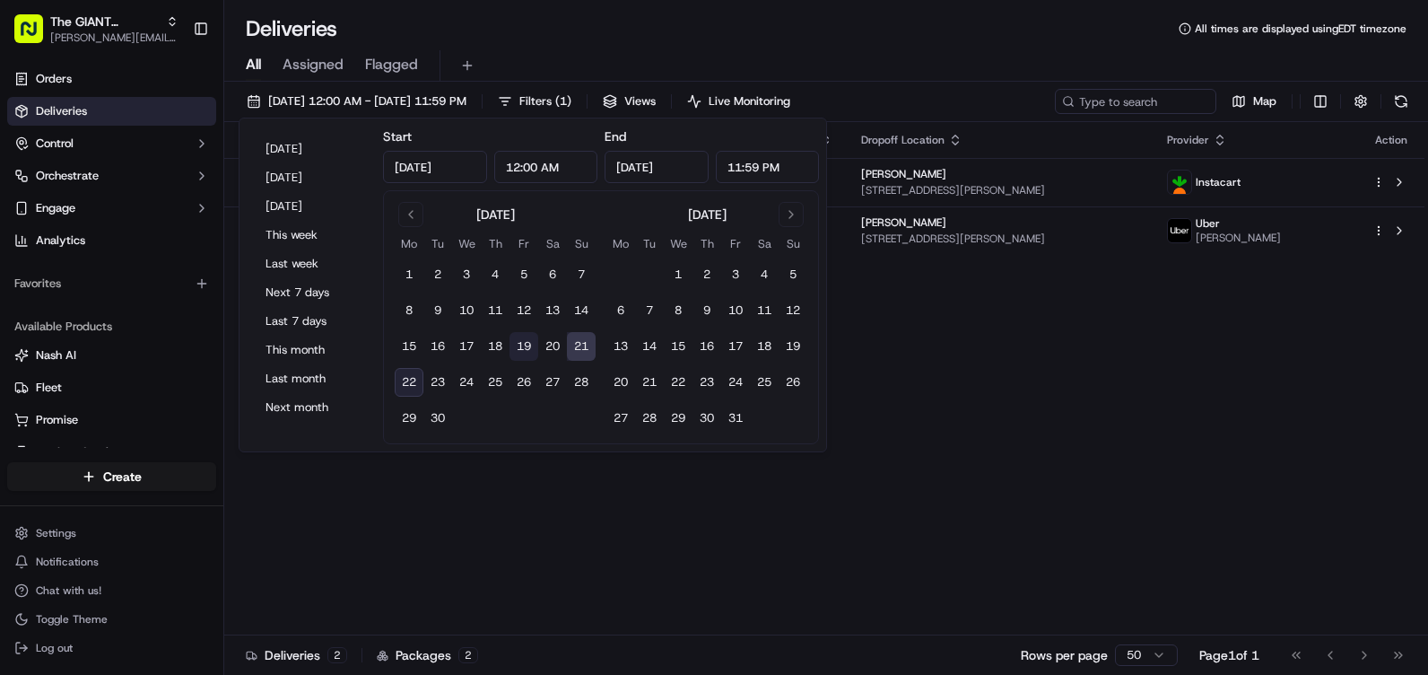
type input "[DATE]"
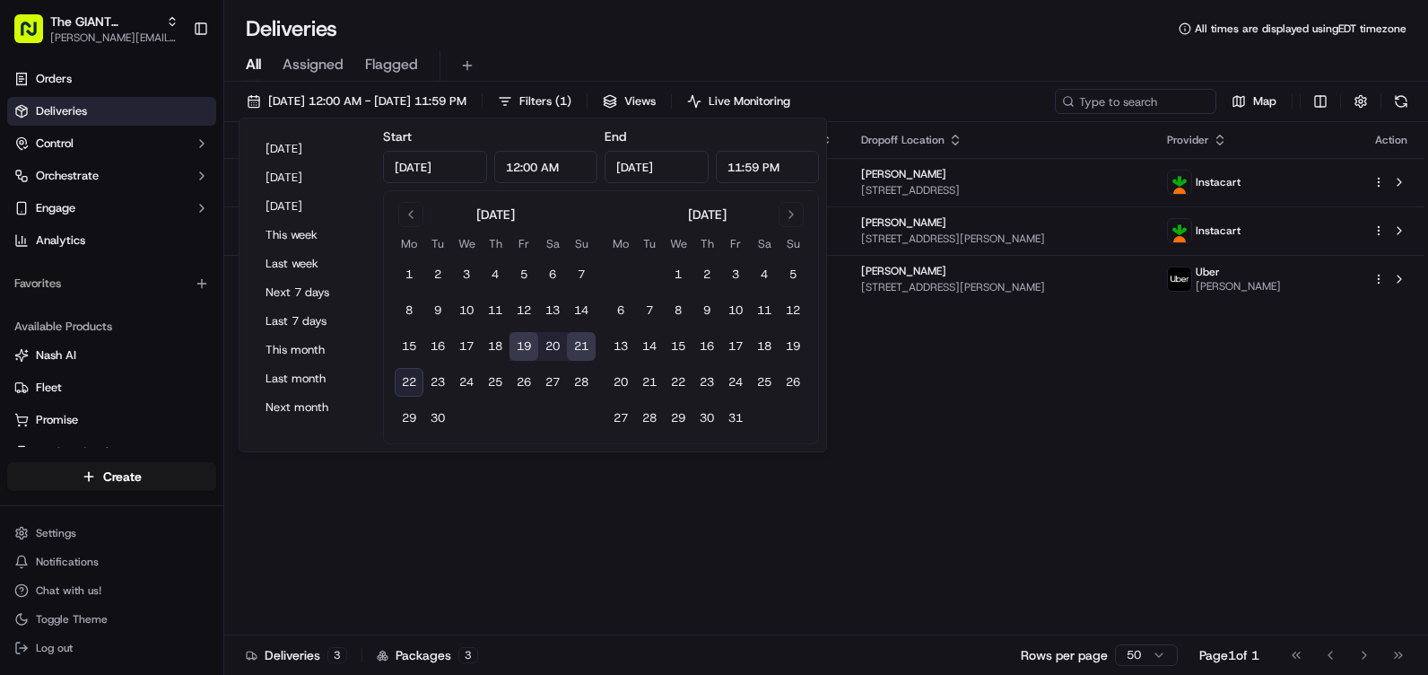
click at [530, 348] on button "19" at bounding box center [523, 346] width 29 height 29
type input "[DATE]"
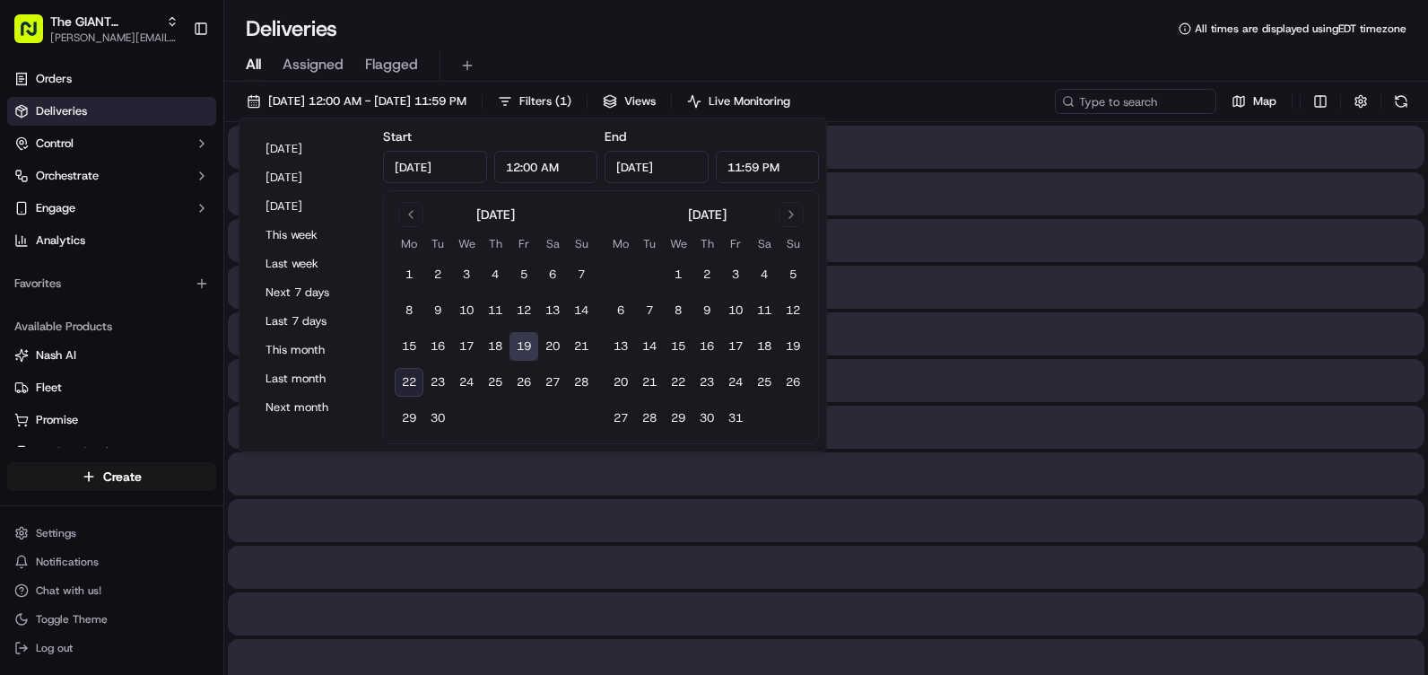
click at [530, 348] on button "19" at bounding box center [523, 346] width 29 height 29
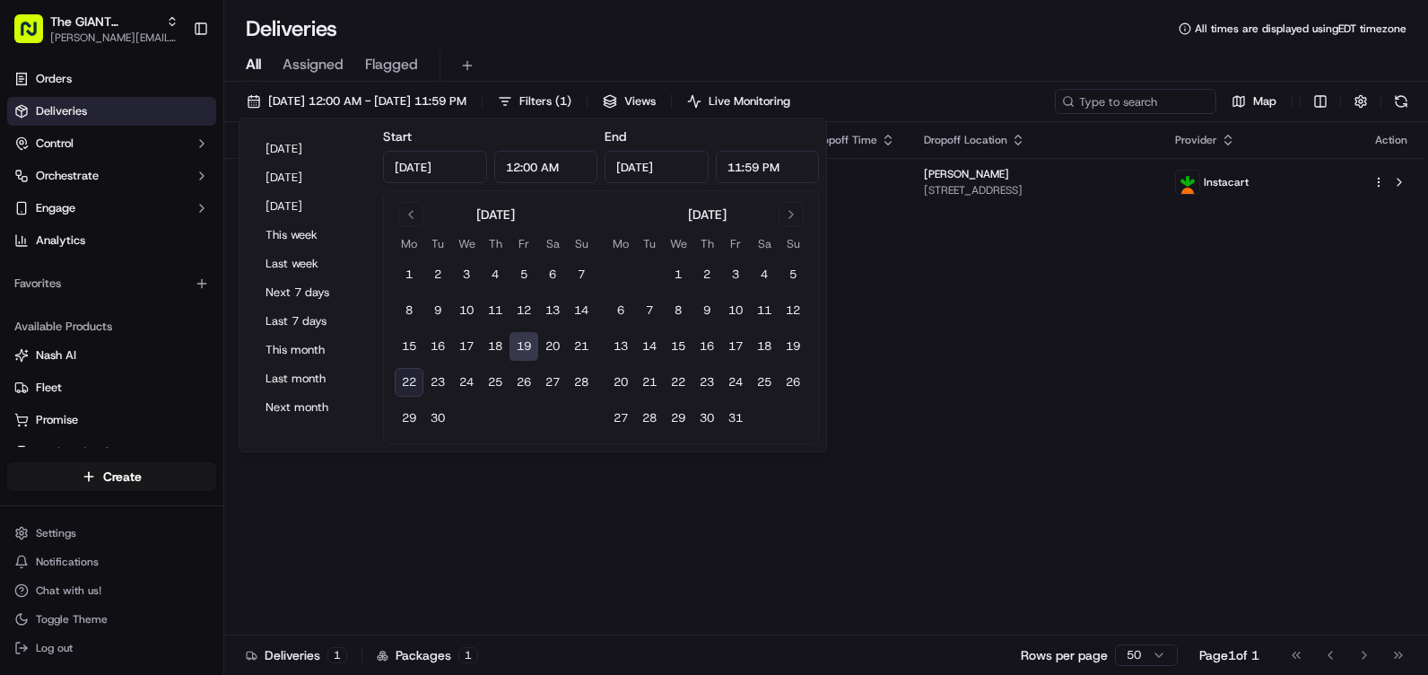
click at [530, 348] on button "19" at bounding box center [523, 346] width 29 height 29
click at [1095, 326] on div "Status Original Pickup Time Pickup Location Original Dropoff Time Dropoff Locat…" at bounding box center [824, 378] width 1200 height 513
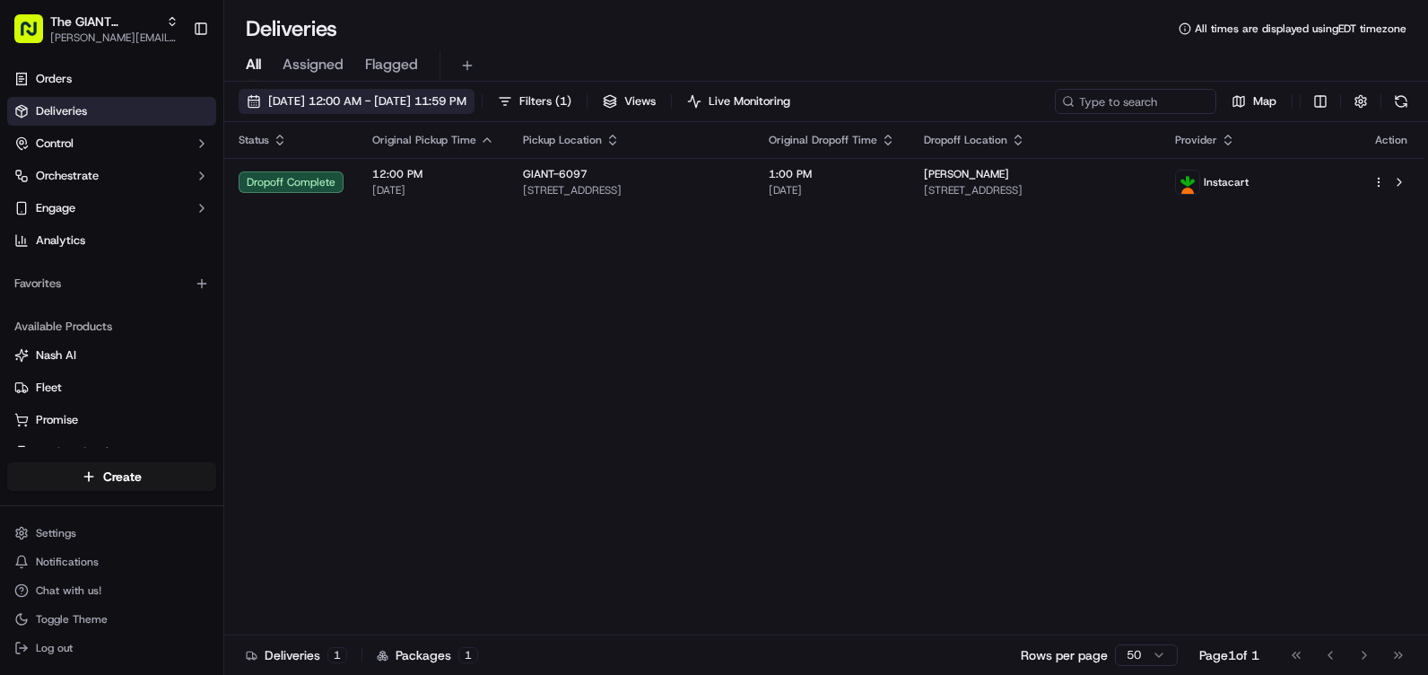
click at [306, 106] on span "[DATE] 12:00 AM - [DATE] 11:59 PM" at bounding box center [367, 101] width 198 height 16
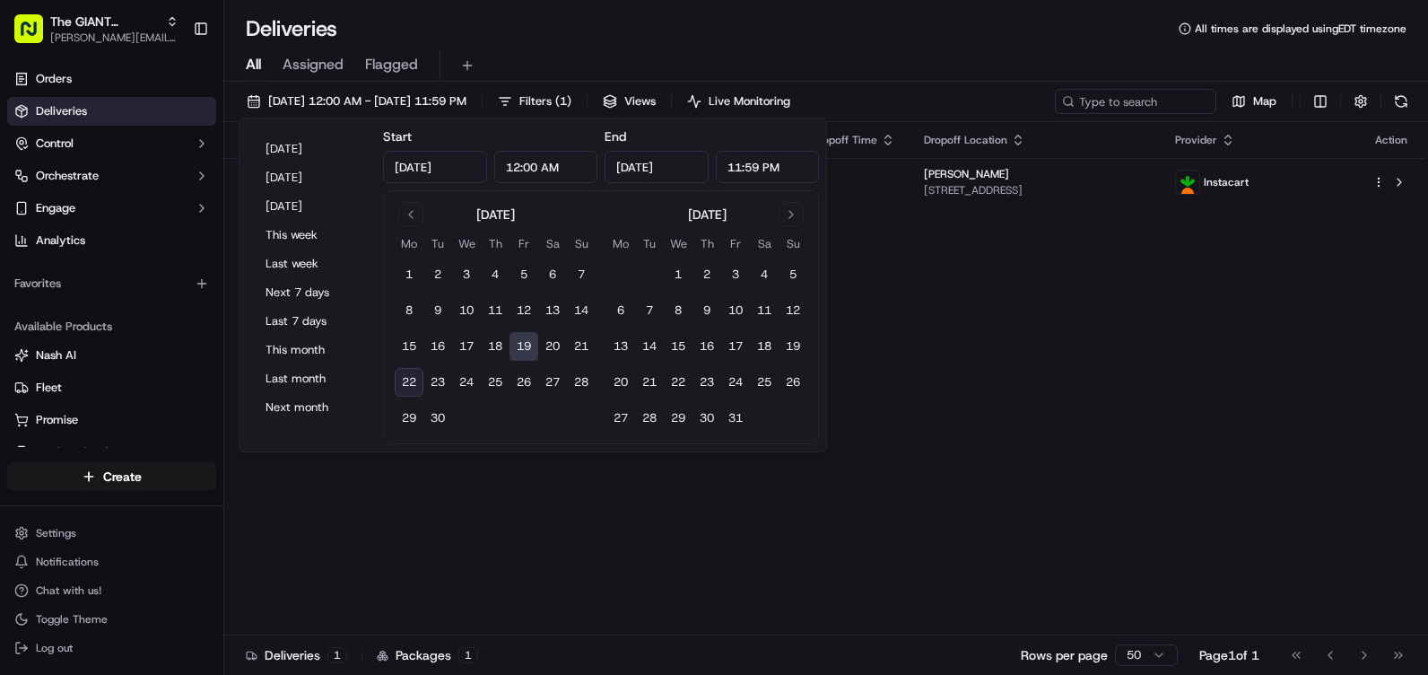
click at [414, 377] on button "22" at bounding box center [409, 382] width 29 height 29
type input "[DATE]"
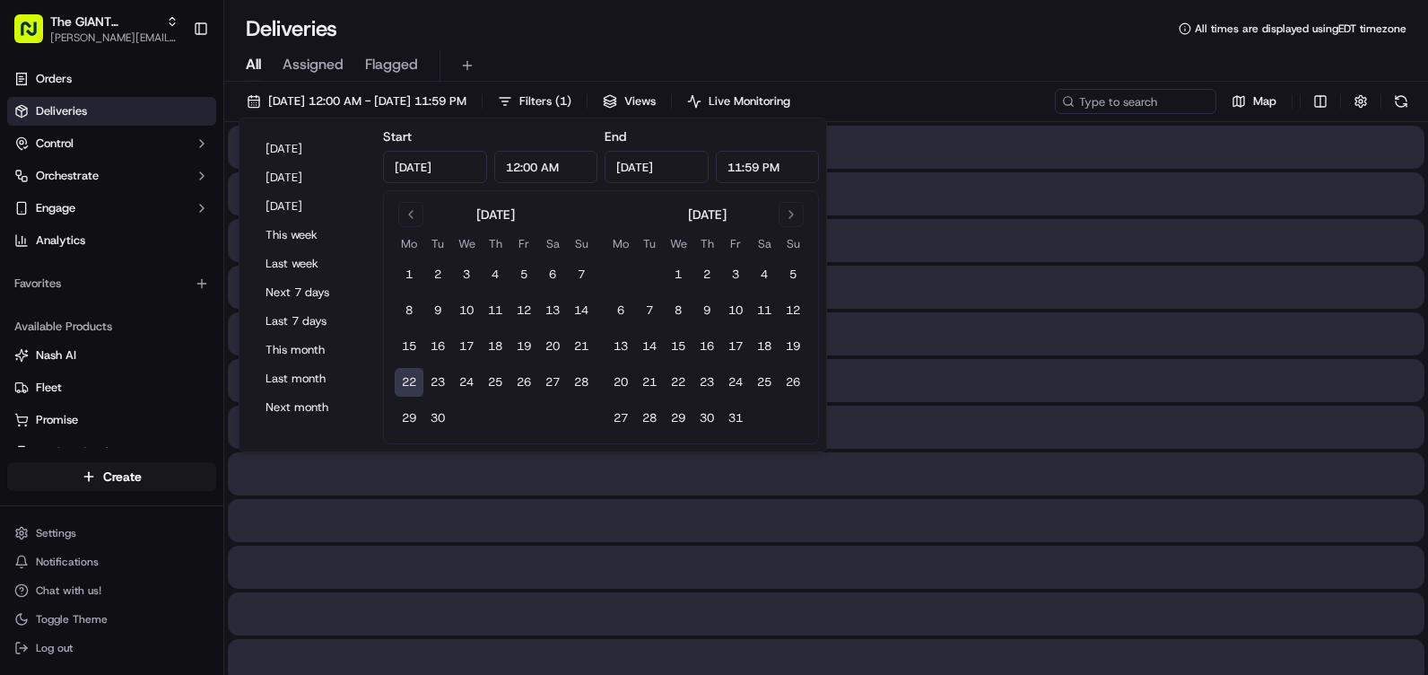
click at [414, 377] on button "22" at bounding box center [409, 382] width 29 height 29
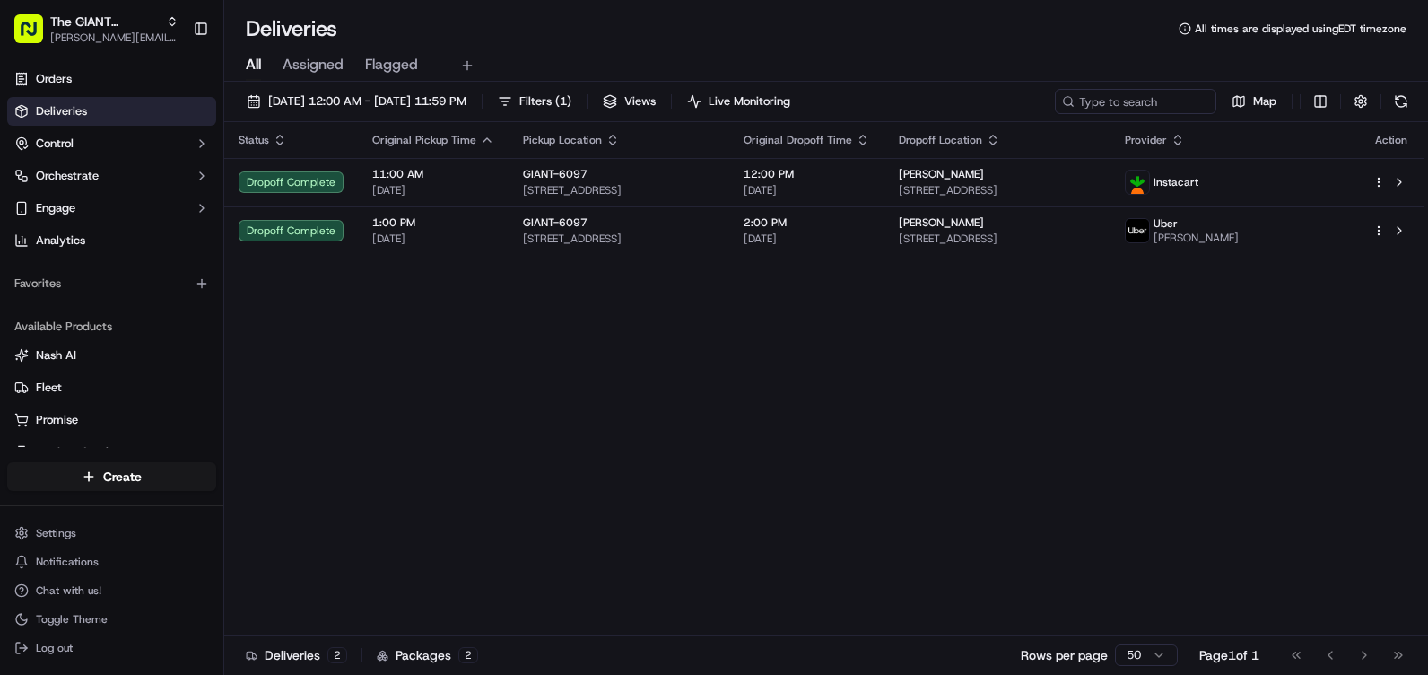
drag, startPoint x: 1008, startPoint y: 121, endPoint x: 904, endPoint y: 79, distance: 112.3
click at [905, 79] on div "All Assigned Flagged" at bounding box center [826, 65] width 1204 height 31
click at [571, 99] on span "Filters ( 1 )" at bounding box center [545, 101] width 52 height 16
